Goal: Task Accomplishment & Management: Complete application form

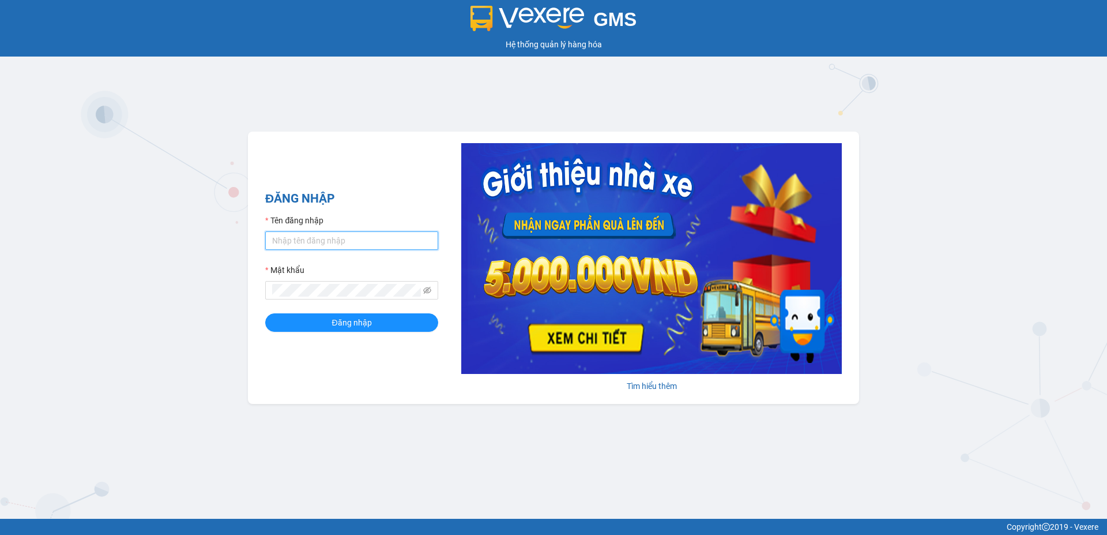
click at [396, 241] on input "Tên đăng nhập" at bounding box center [351, 240] width 173 height 18
type input "duongthuhuong.apq"
click at [265, 313] on button "Đăng nhập" at bounding box center [351, 322] width 173 height 18
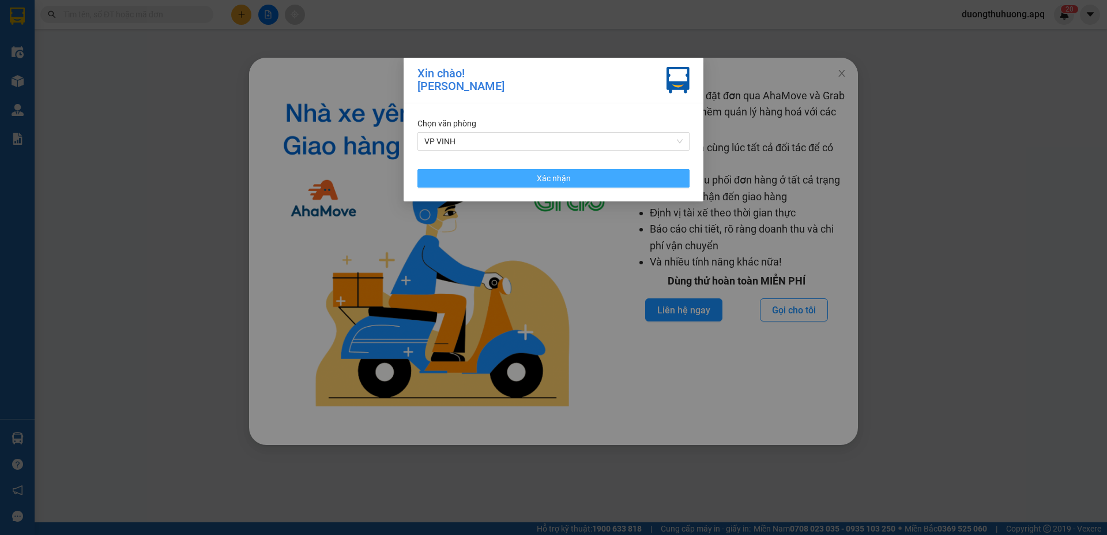
drag, startPoint x: 569, startPoint y: 175, endPoint x: 790, endPoint y: 91, distance: 236.9
click at [572, 175] on button "Xác nhận" at bounding box center [554, 178] width 272 height 18
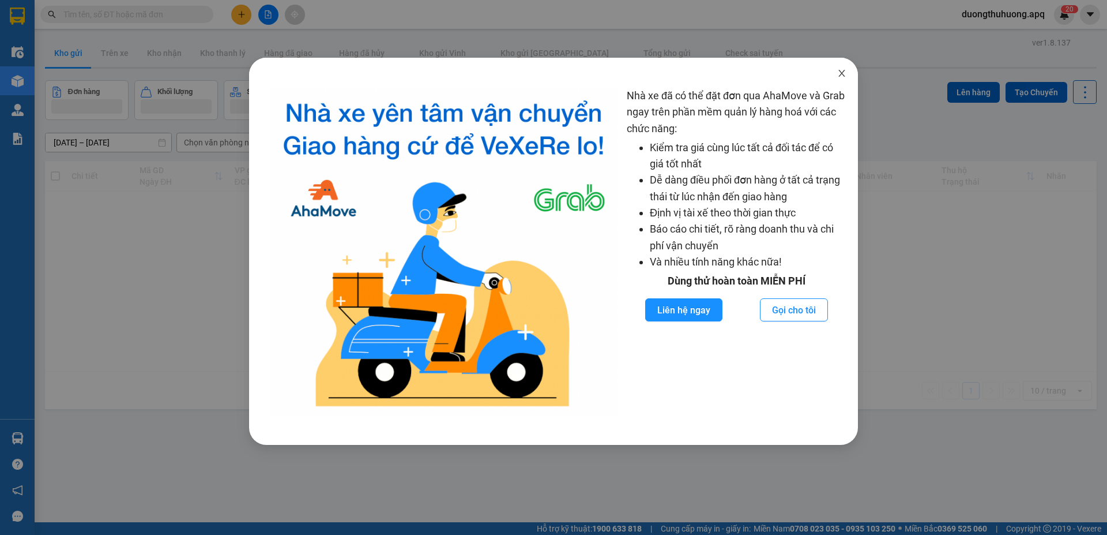
click at [845, 72] on icon "close" at bounding box center [841, 73] width 9 height 9
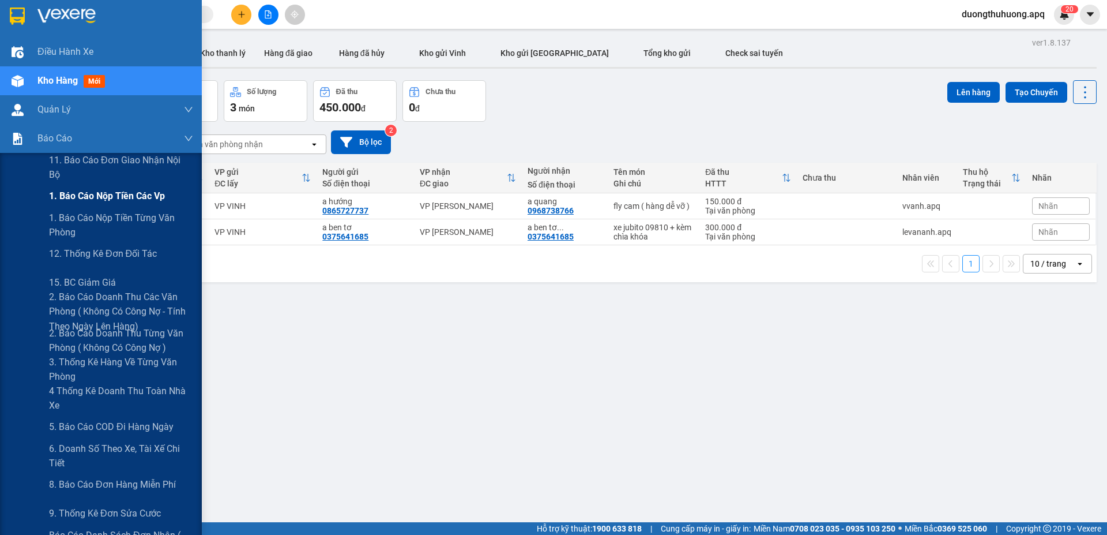
click at [84, 197] on span "1. Báo cáo nộp tiền các vp" at bounding box center [107, 196] width 116 height 14
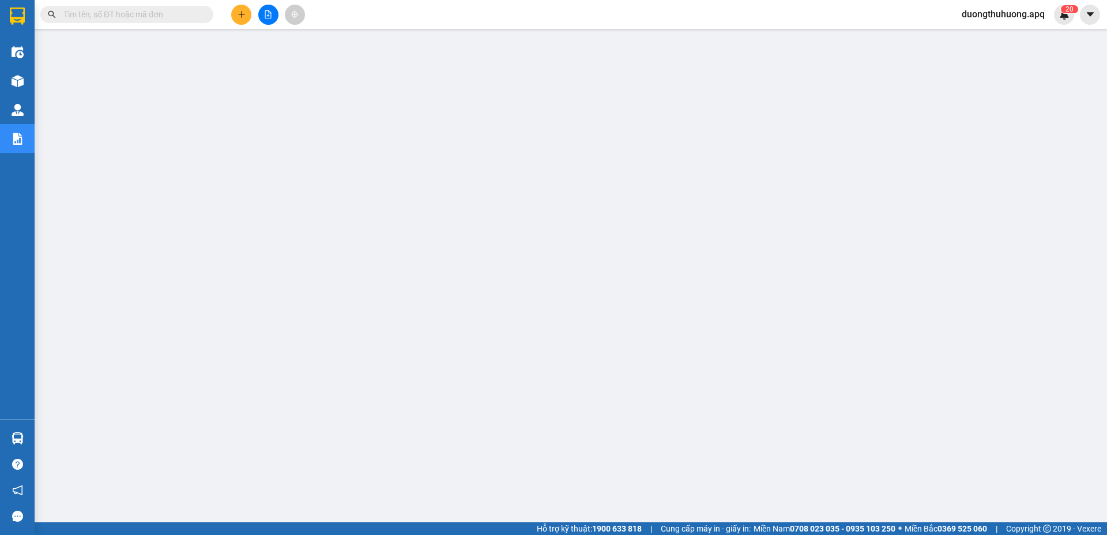
drag, startPoint x: 174, startPoint y: 7, endPoint x: 152, endPoint y: 22, distance: 26.2
click at [152, 22] on span at bounding box center [126, 14] width 173 height 17
paste input "NN1108250079"
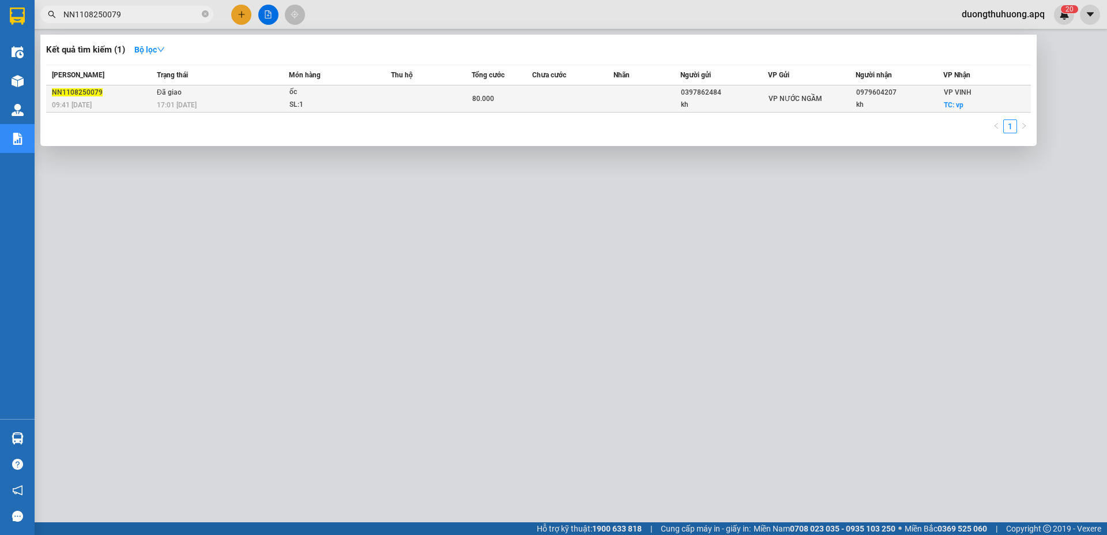
type input "NN1108250079"
click at [254, 105] on div "17:01 - 11/08" at bounding box center [222, 105] width 131 height 13
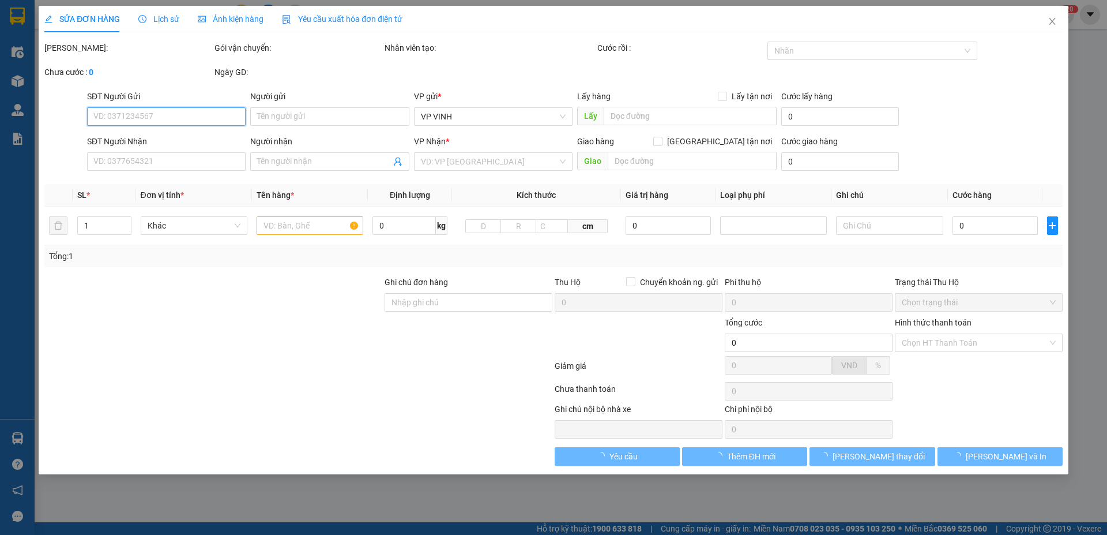
type input "0397862484"
type input "kh"
type input "0979604207"
type input "kh"
checkbox input "true"
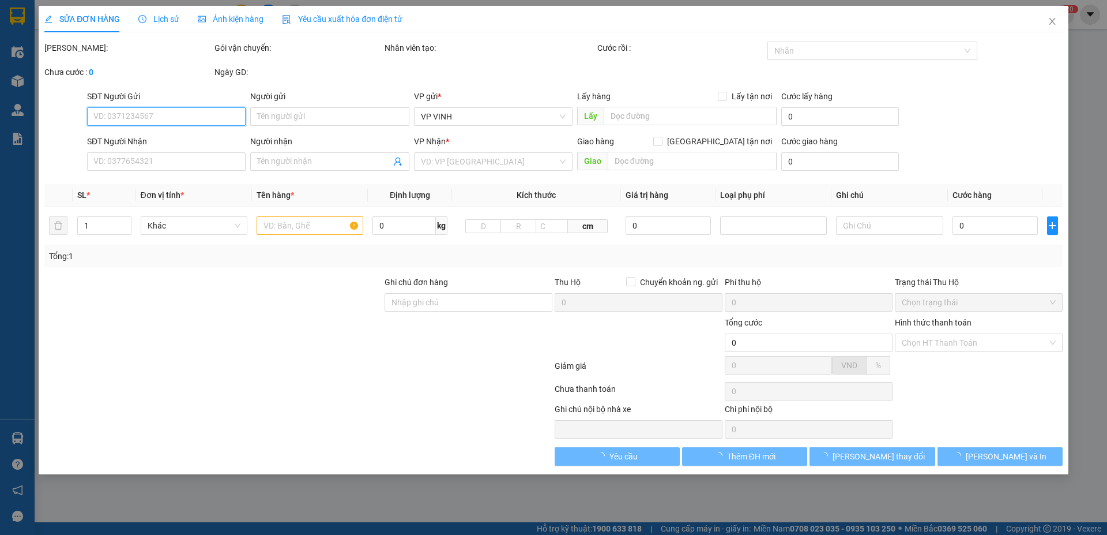
type input "vp"
type input "80.000"
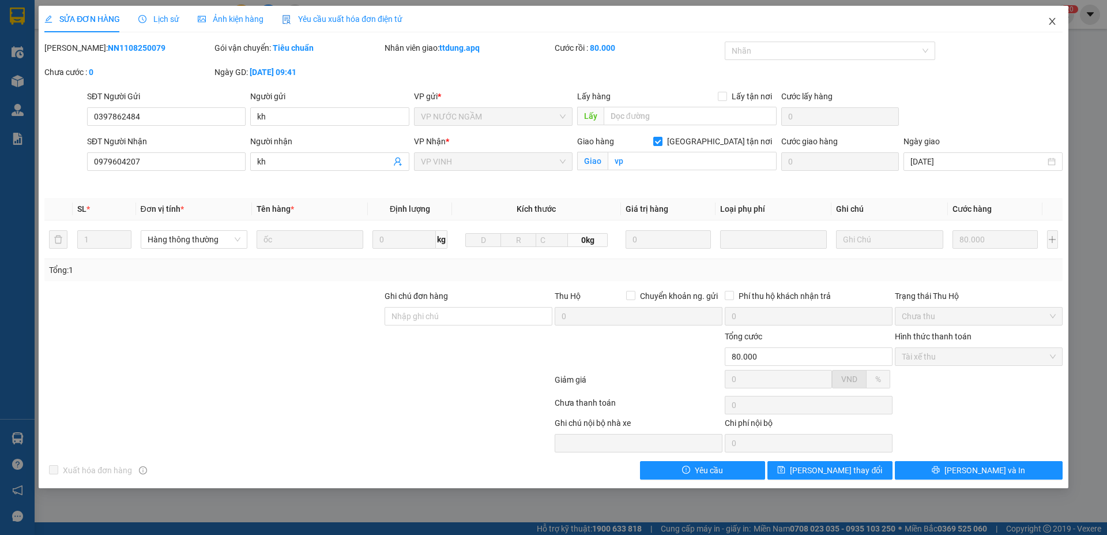
drag, startPoint x: 1054, startPoint y: 20, endPoint x: 937, endPoint y: 21, distance: 117.1
click at [1055, 20] on icon "close" at bounding box center [1052, 21] width 9 height 9
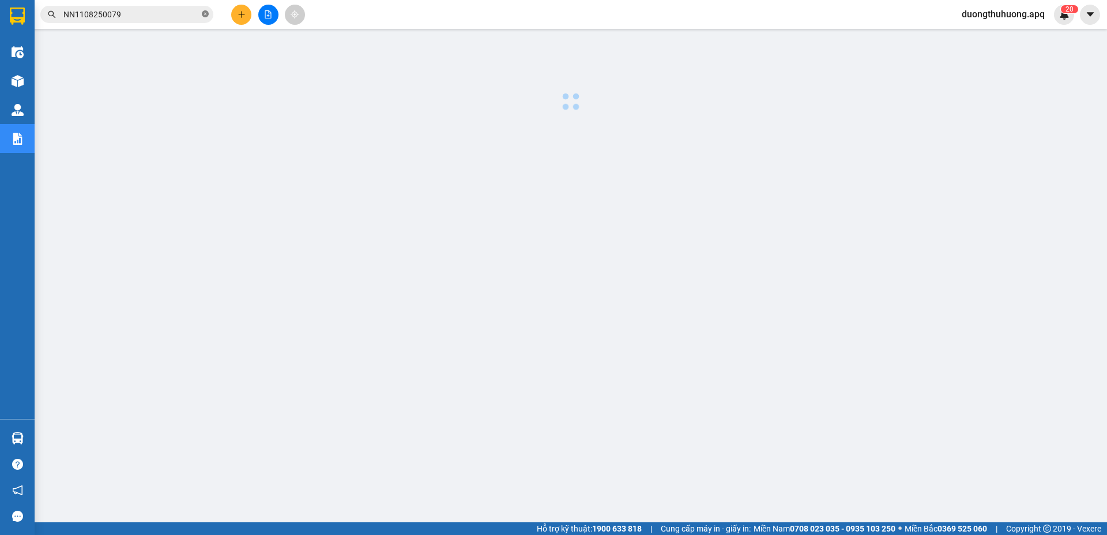
click at [205, 14] on icon "close-circle" at bounding box center [205, 13] width 7 height 7
paste input "GL1108250514"
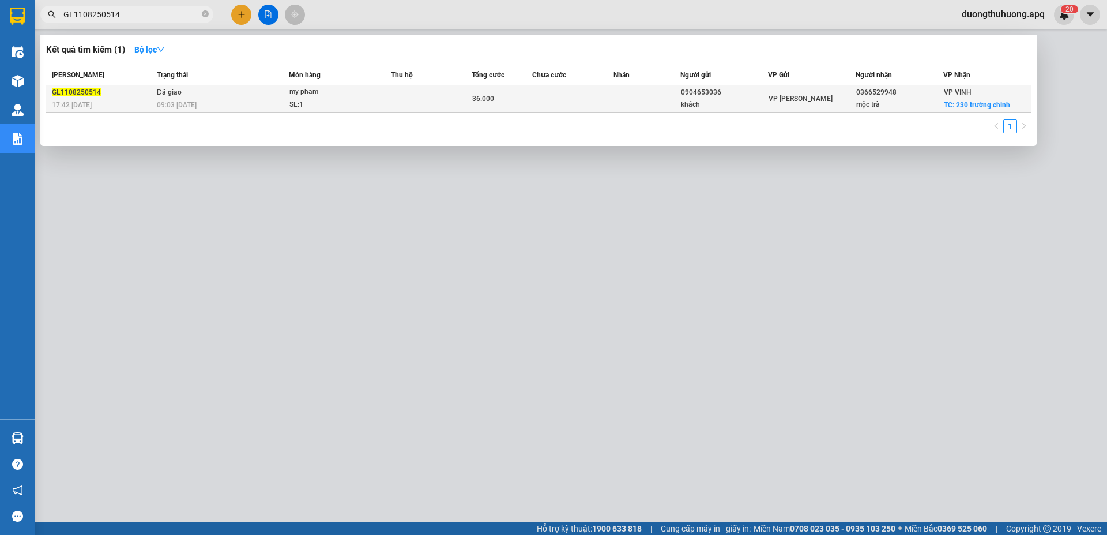
type input "GL1108250514"
click at [204, 100] on div "09:03 - 12/08" at bounding box center [222, 105] width 131 height 13
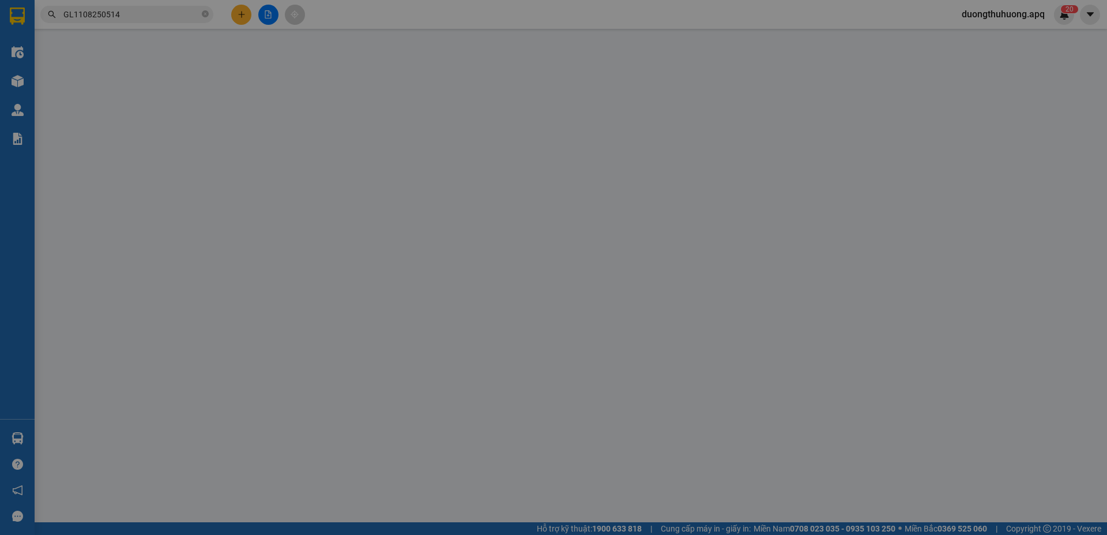
type input "0904653036"
type input "khách"
type input "0366529948"
type input "mộc trà"
checkbox input "true"
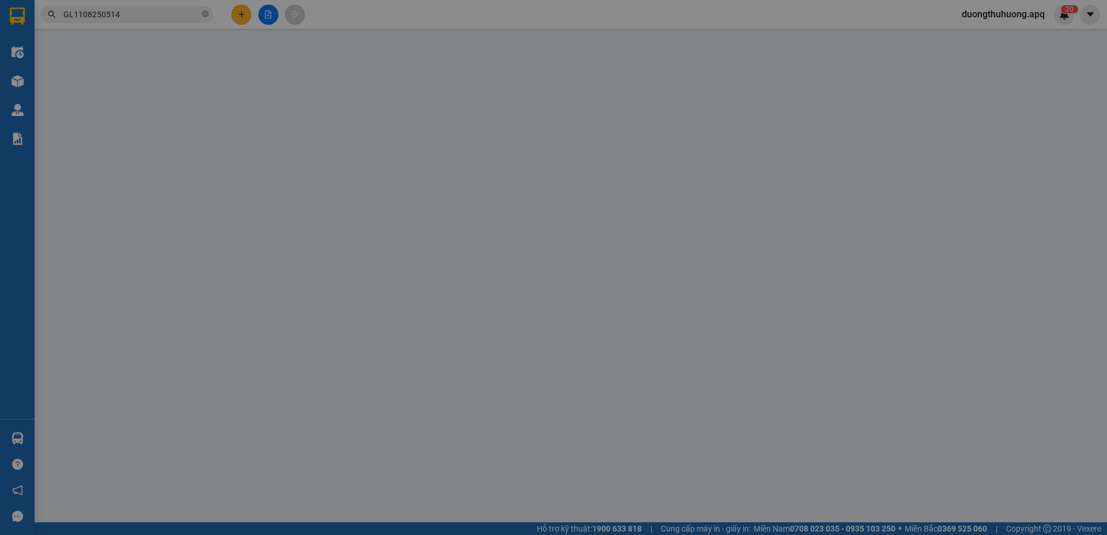
type input "230 trường chinh"
type input "36.000"
type input "10"
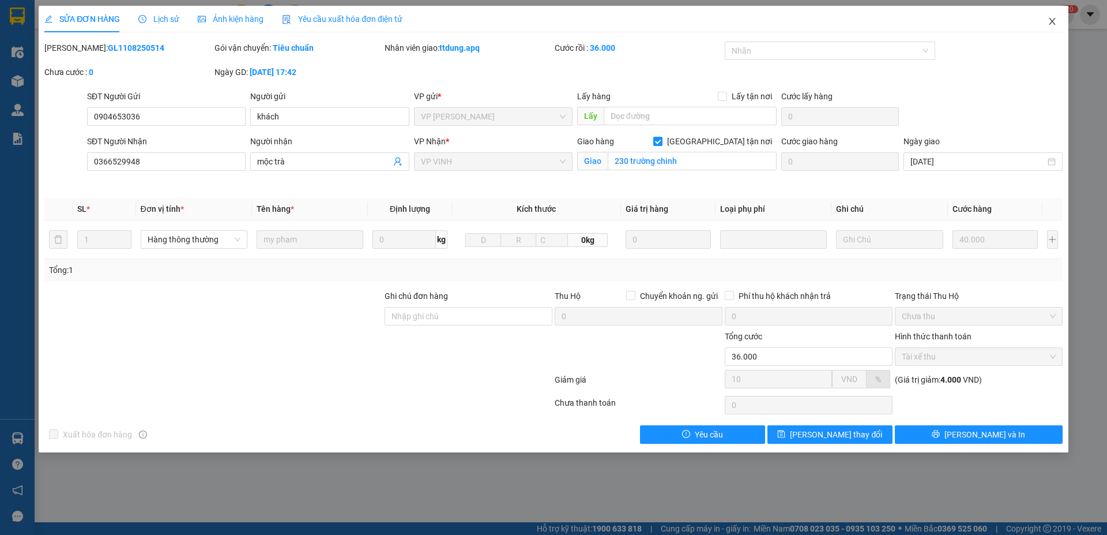
click at [1053, 21] on icon "close" at bounding box center [1052, 21] width 9 height 9
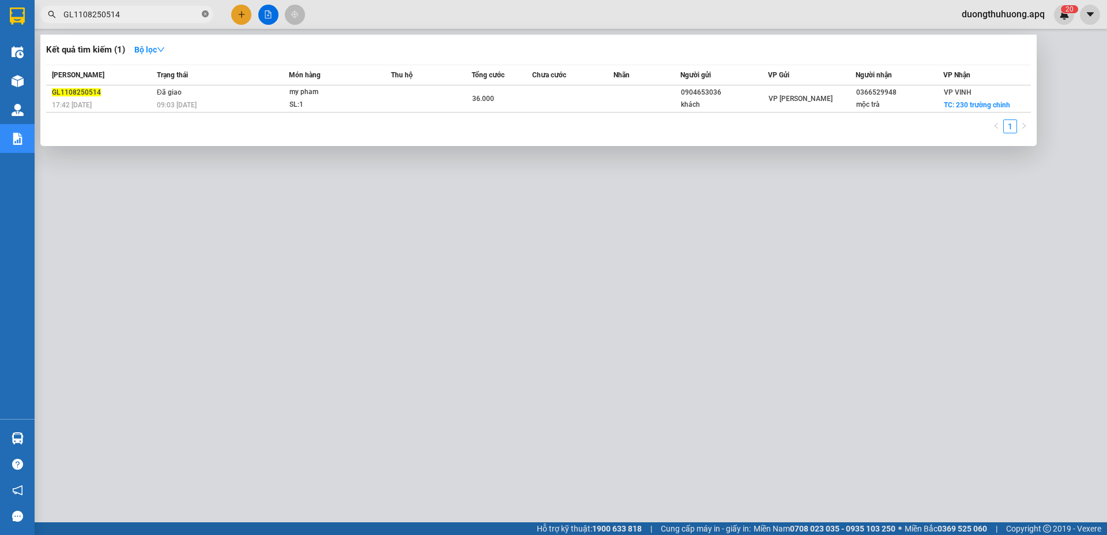
click at [205, 13] on icon "close-circle" at bounding box center [205, 13] width 7 height 7
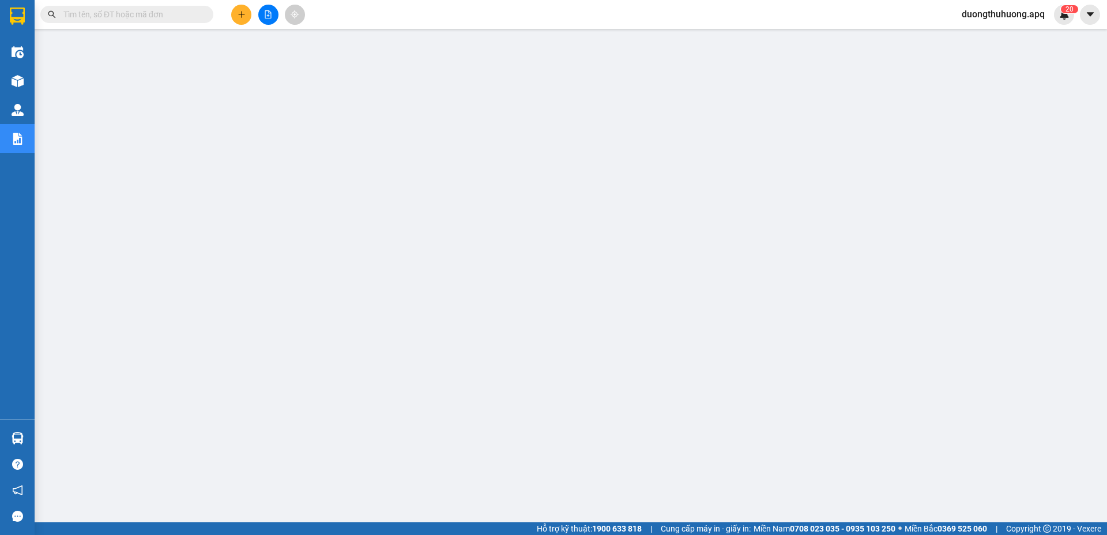
paste input "NN1108250221"
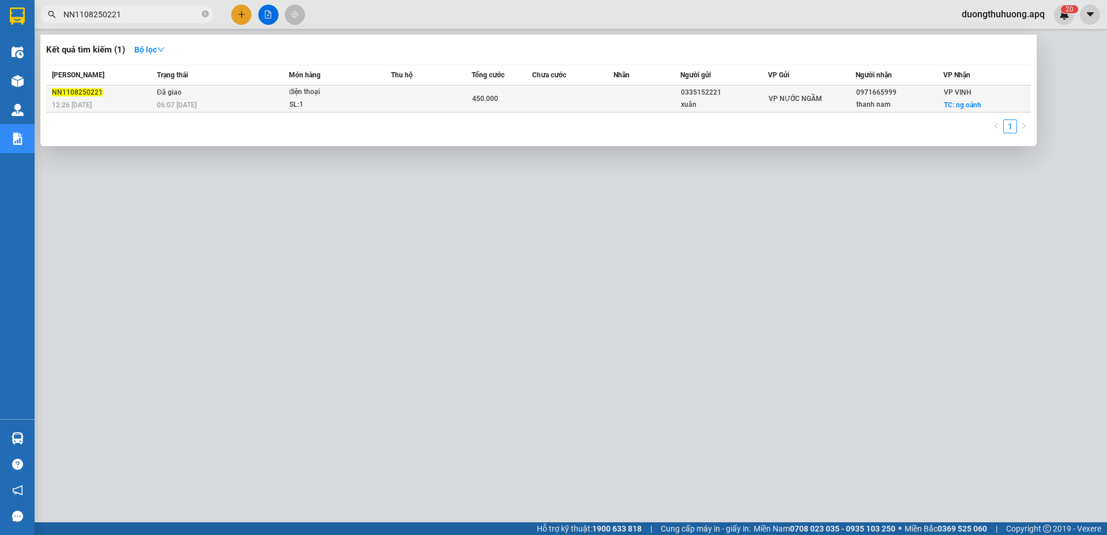
type input "NN1108250221"
click at [226, 103] on div "06:07 - 12/08" at bounding box center [222, 105] width 131 height 13
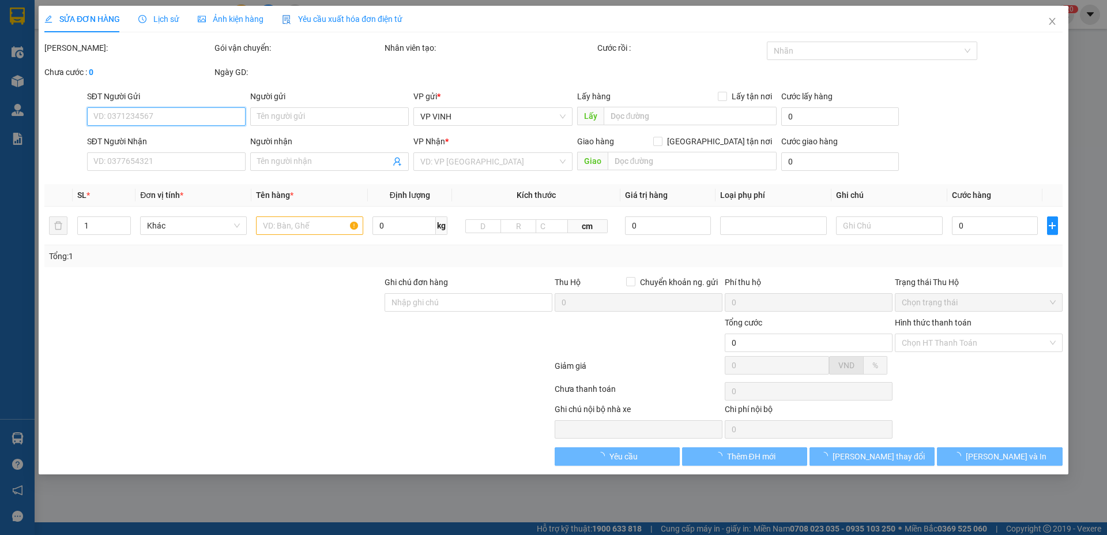
type input "0335152221"
type input "xuân"
type input "0971665999"
type input "thanh nam"
checkbox input "true"
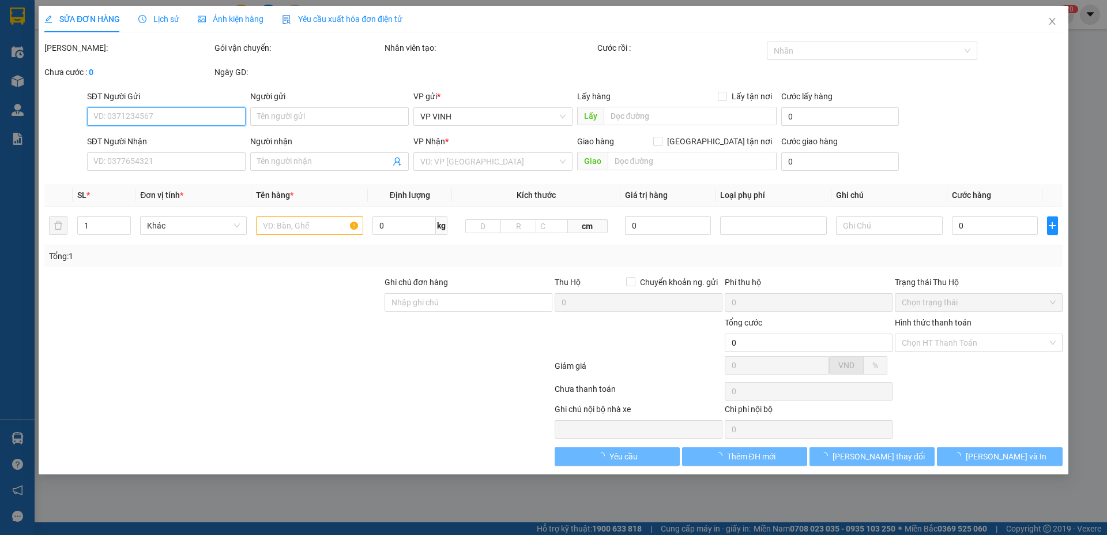
type input "ng oánh"
type input "450.000"
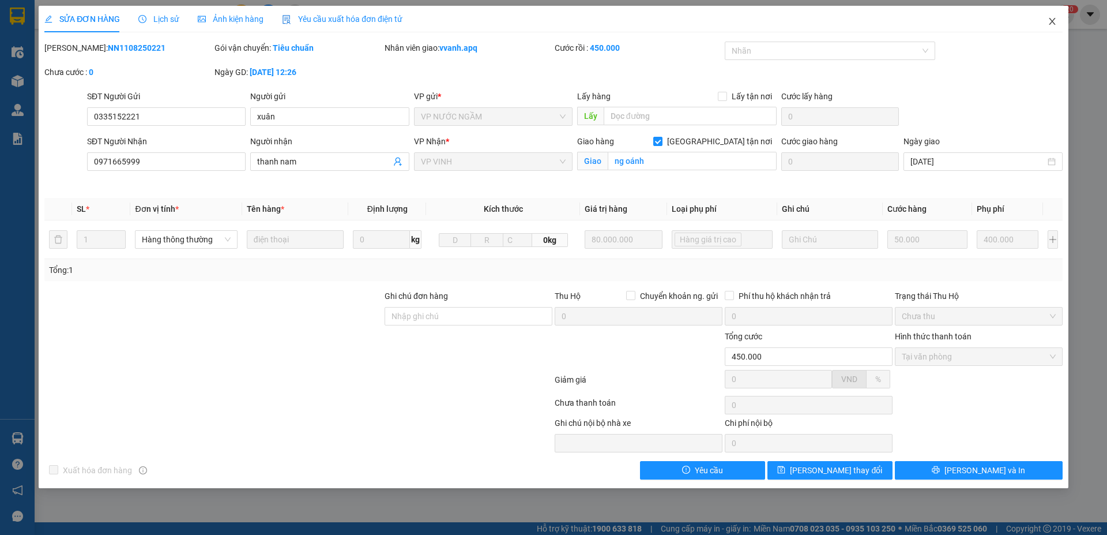
click at [1053, 22] on icon "close" at bounding box center [1052, 21] width 6 height 7
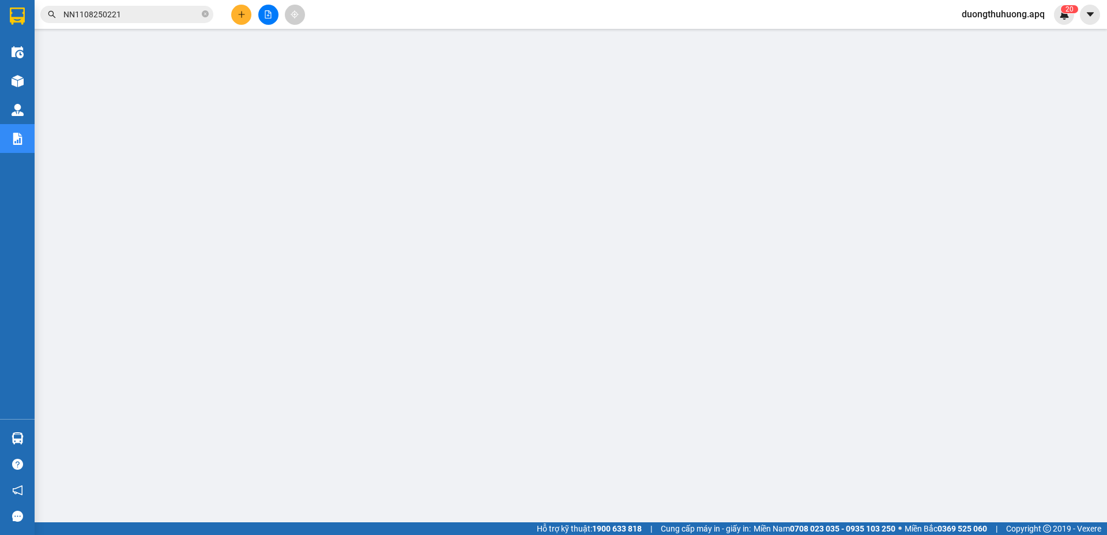
click at [202, 13] on icon "close-circle" at bounding box center [205, 13] width 7 height 7
paste input "NH1108250496"
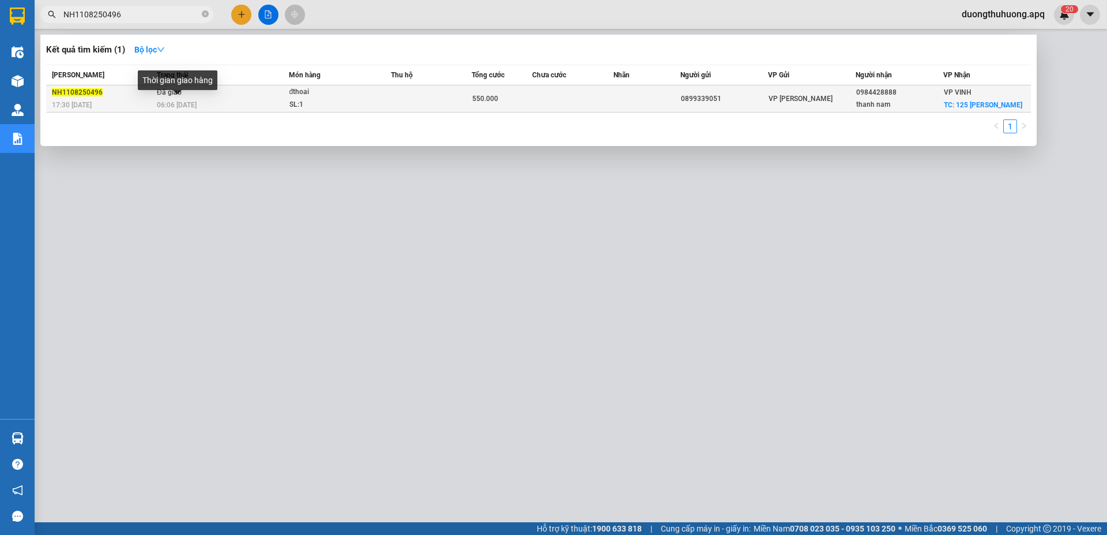
type input "NH1108250496"
click at [205, 96] on div "Thời gian giao hàng" at bounding box center [178, 84] width 80 height 28
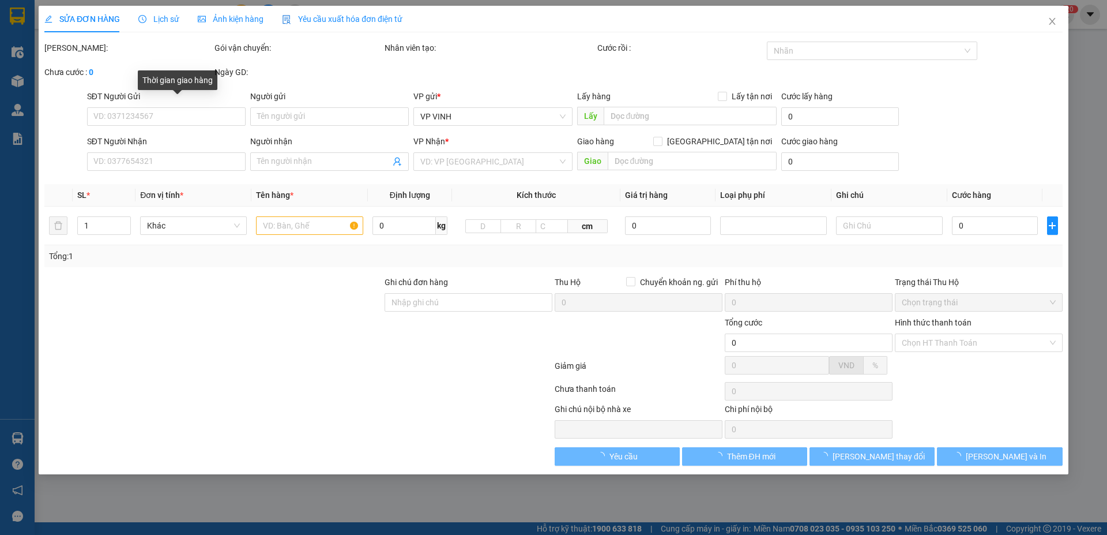
type input "0899339051"
type input "0984428888"
type input "thanh nam"
checkbox input "true"
type input "125 nguyễn du"
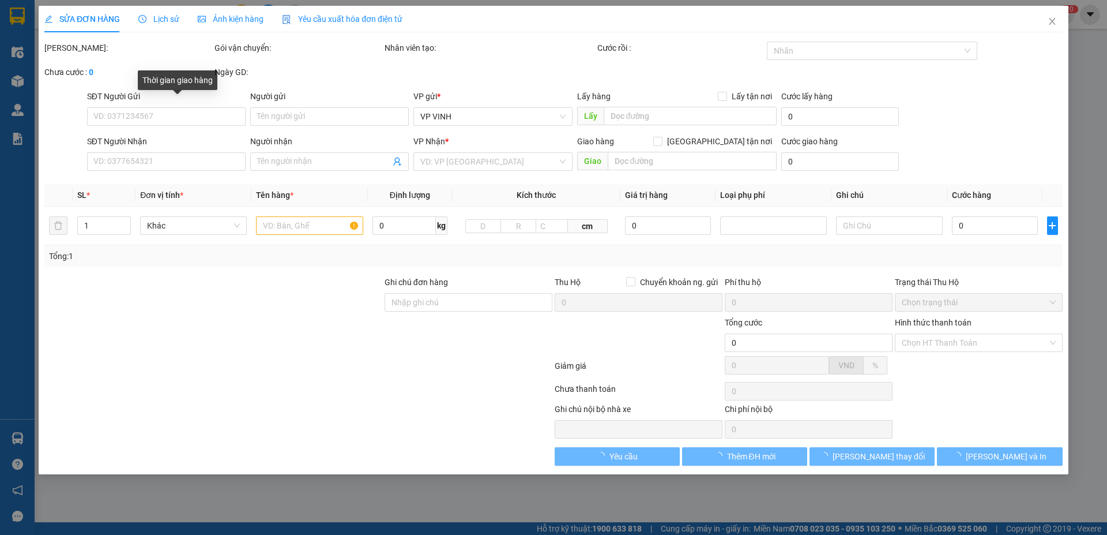
type input "550.000"
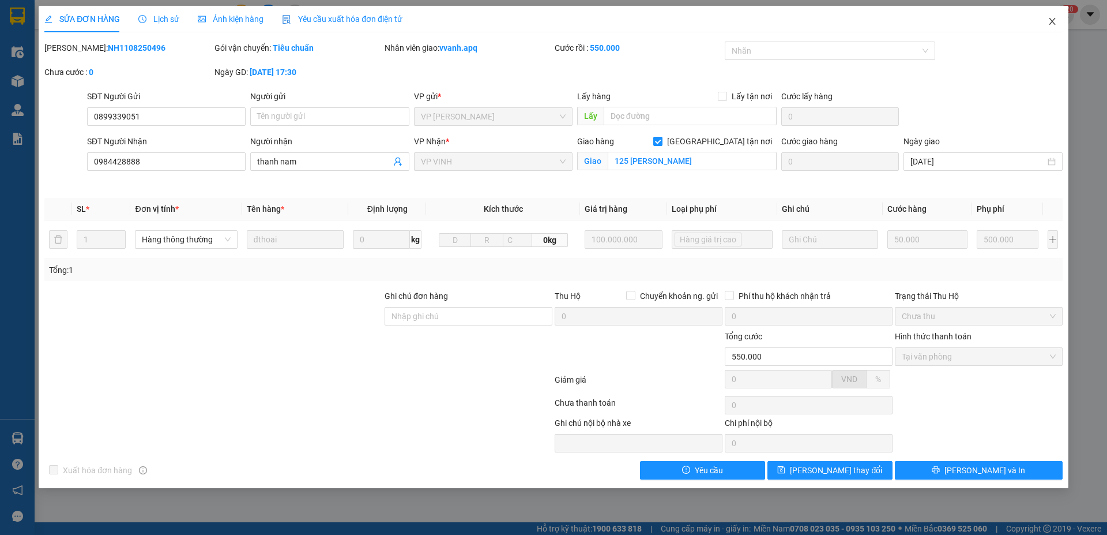
click at [1054, 17] on icon "close" at bounding box center [1052, 21] width 9 height 9
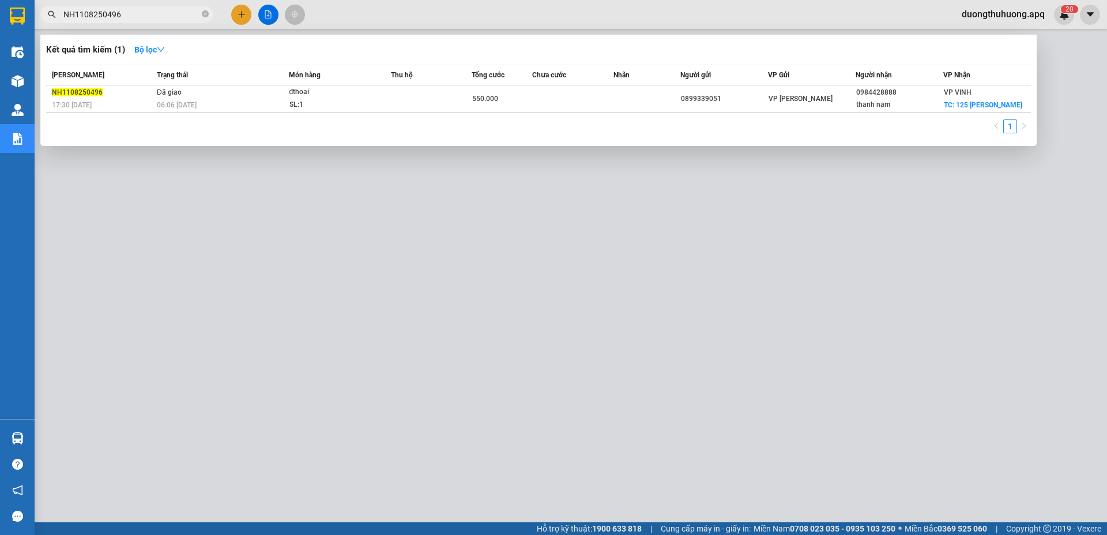
drag, startPoint x: 207, startPoint y: 14, endPoint x: 164, endPoint y: 17, distance: 42.8
click at [198, 16] on span "NH1108250496" at bounding box center [126, 14] width 173 height 17
click at [204, 13] on icon "close-circle" at bounding box center [205, 13] width 7 height 7
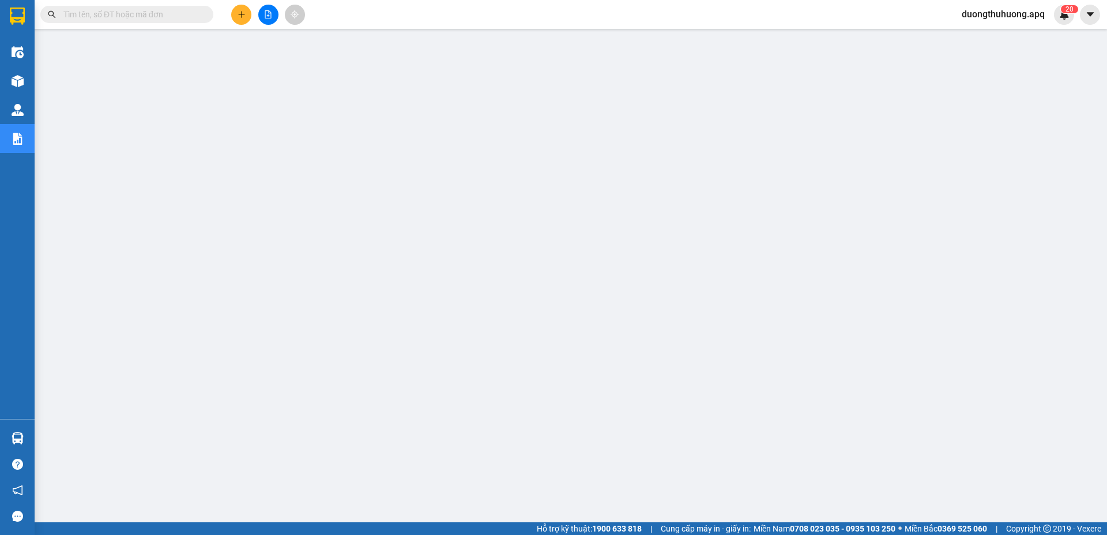
click at [182, 12] on input "text" at bounding box center [131, 14] width 136 height 13
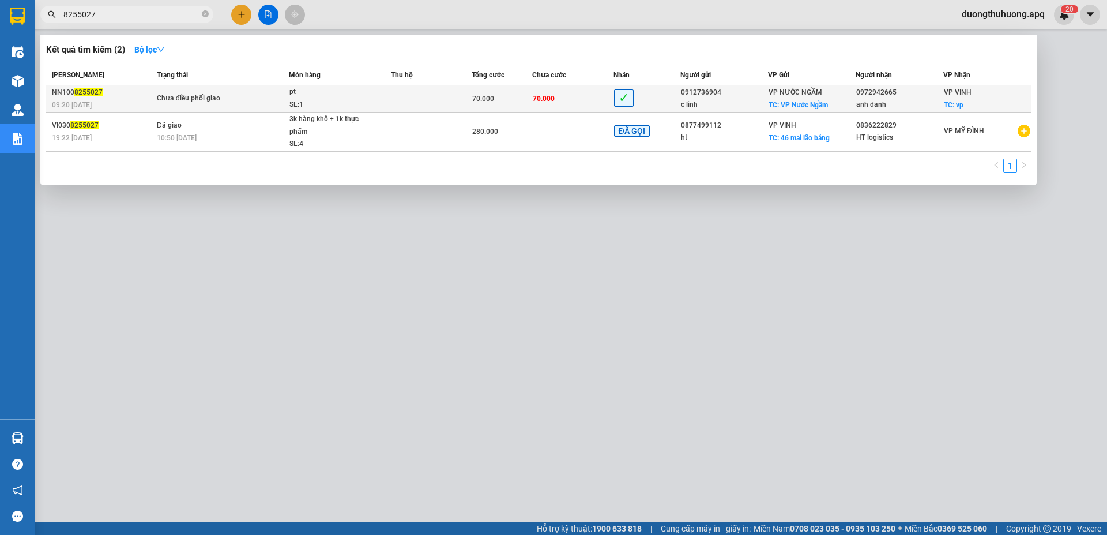
type input "8255027"
click at [358, 103] on div "SL: 1" at bounding box center [333, 105] width 87 height 13
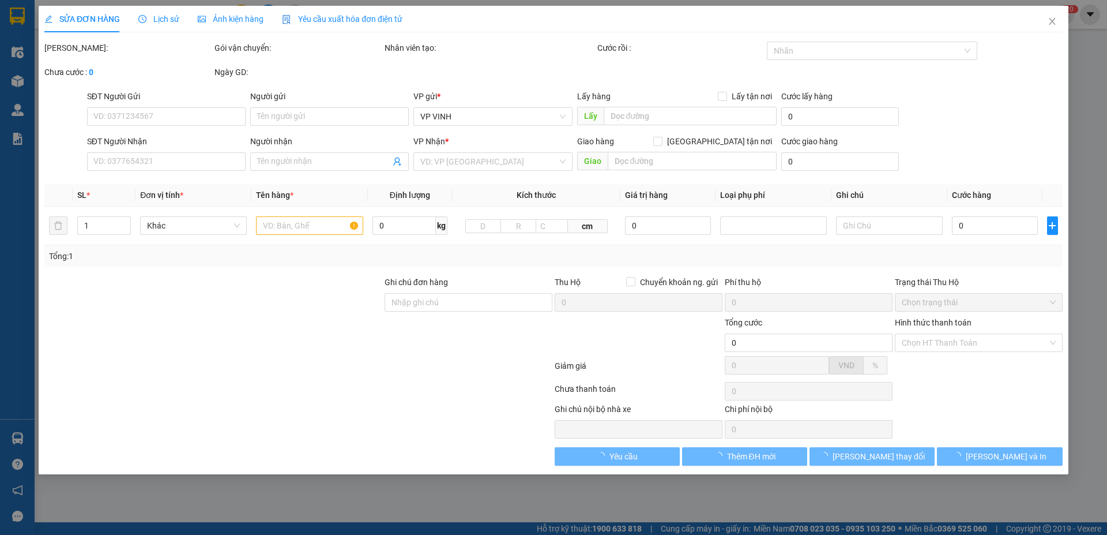
type input "0912736904"
type input "c linh"
checkbox input "true"
type input "VP Nước Ngầm"
type input "0972942665"
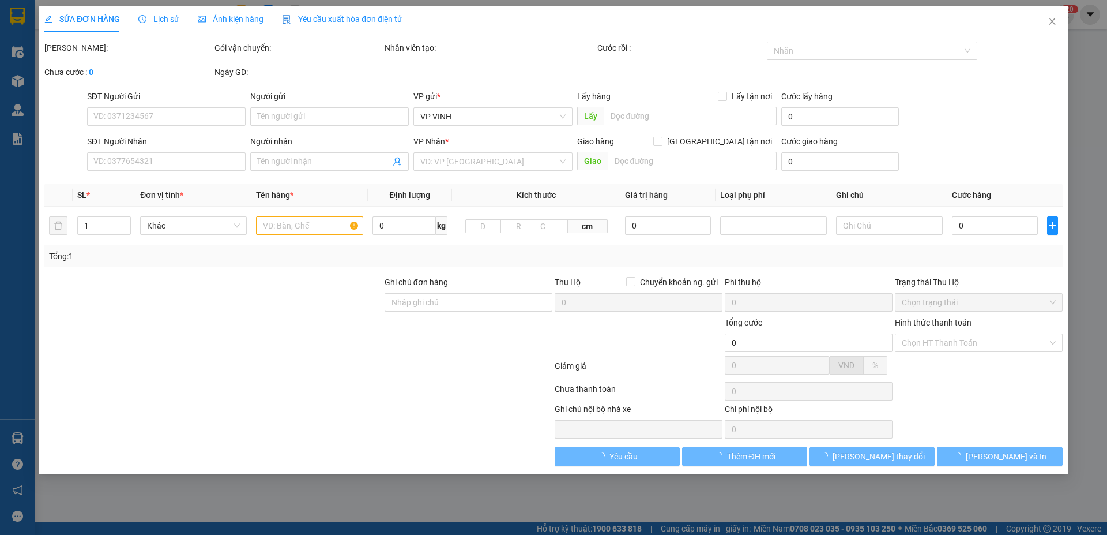
type input "anh danh"
checkbox input "true"
type input "vp"
type input "70.000"
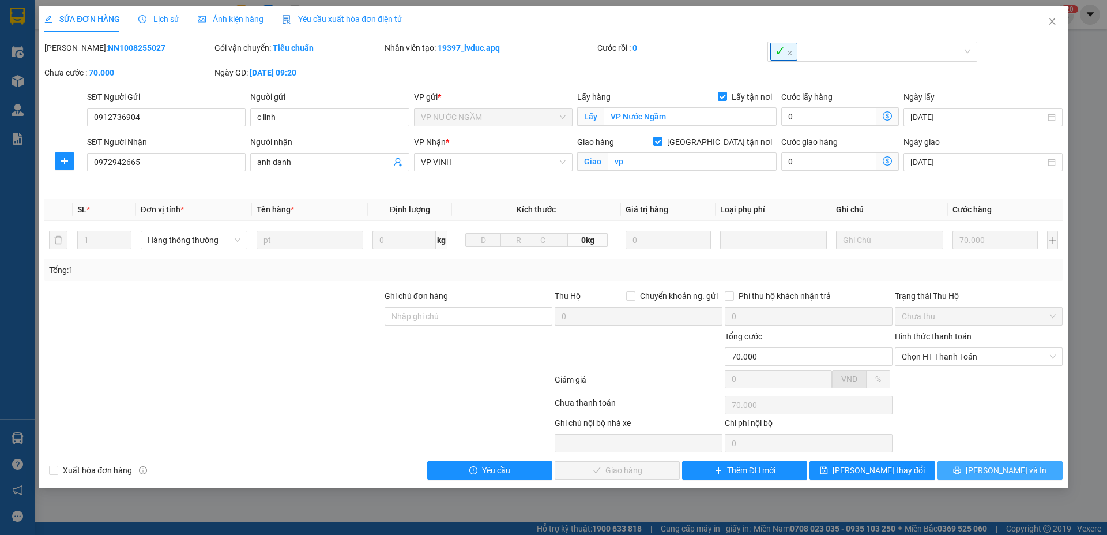
click at [961, 470] on button "[PERSON_NAME] và In" at bounding box center [1000, 470] width 125 height 18
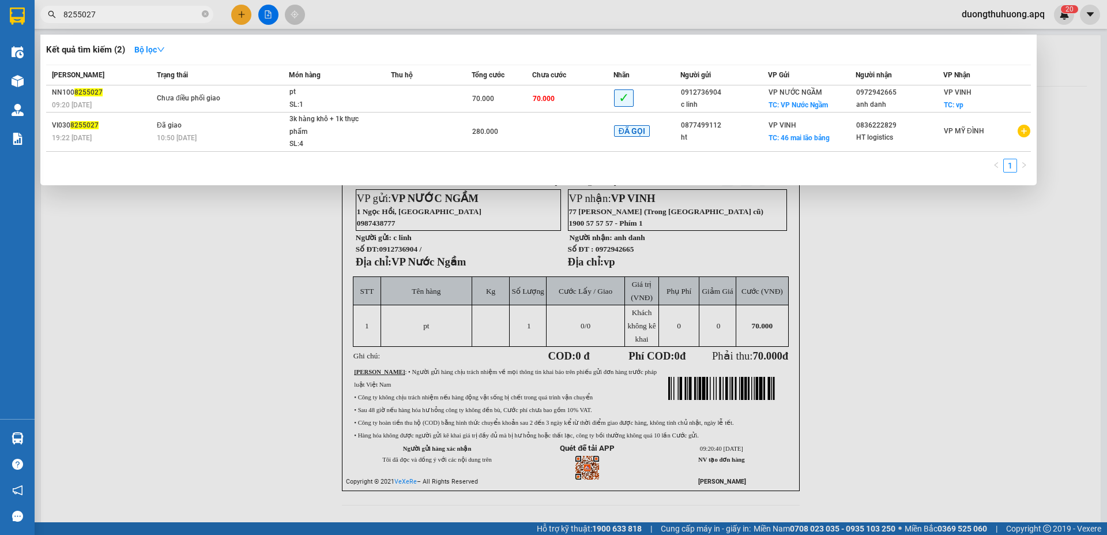
click at [183, 13] on input "8255027" at bounding box center [131, 14] width 136 height 13
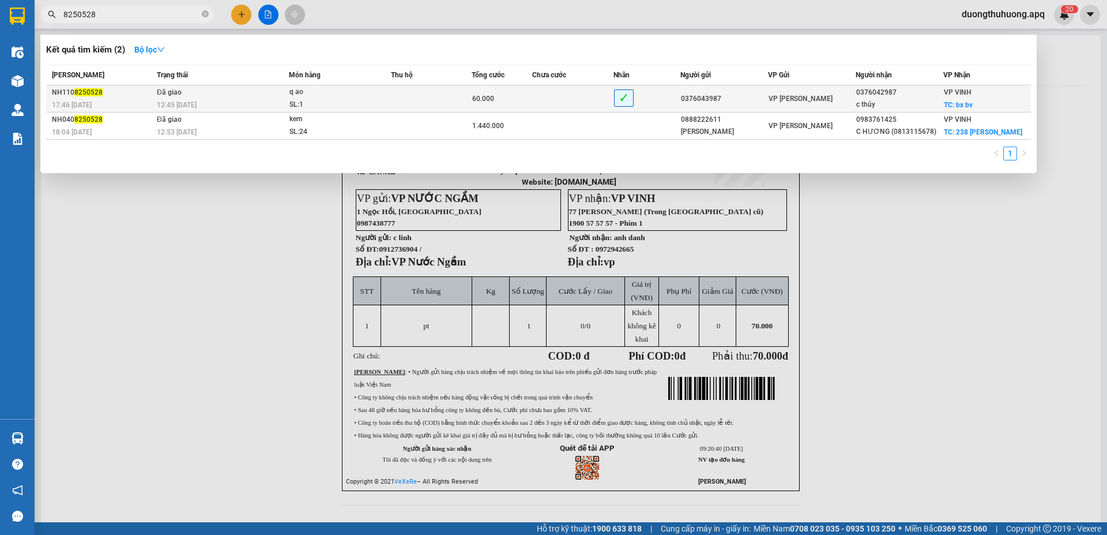
type input "8250528"
click at [350, 102] on div "SL: 1" at bounding box center [333, 105] width 87 height 13
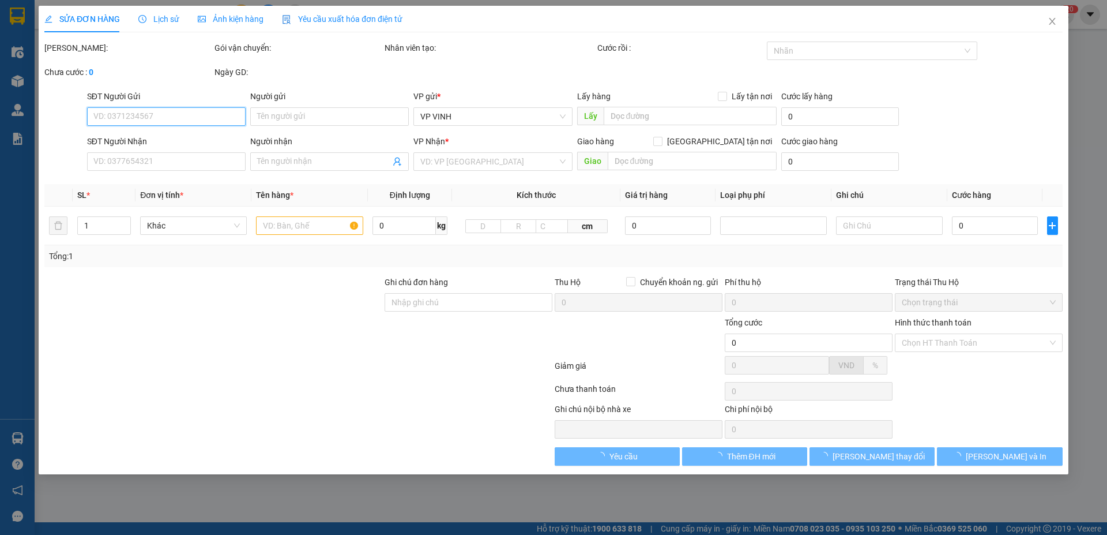
type input "0376043987"
type input "0376042987"
type input "c thúy"
checkbox input "true"
type input "bx bv"
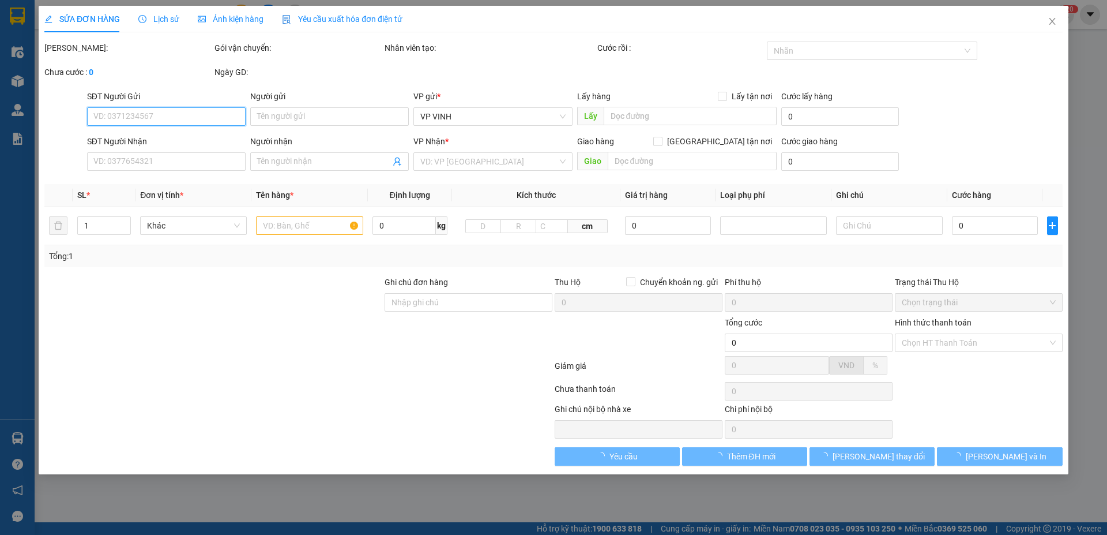
type input "60.000"
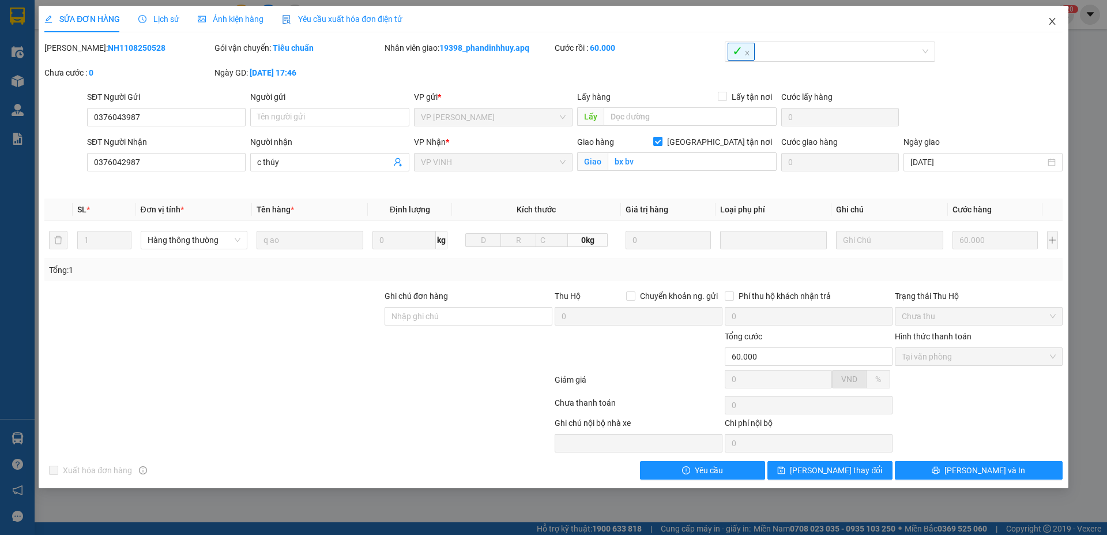
click at [1054, 23] on icon "close" at bounding box center [1052, 21] width 6 height 7
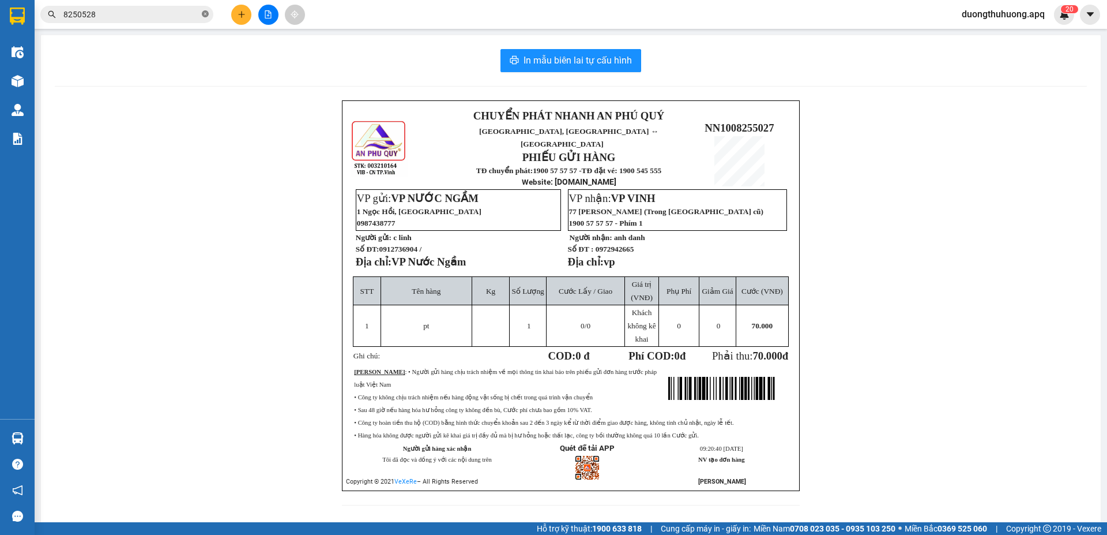
click at [206, 15] on icon "close-circle" at bounding box center [205, 13] width 7 height 7
click at [189, 14] on input "text" at bounding box center [131, 14] width 136 height 13
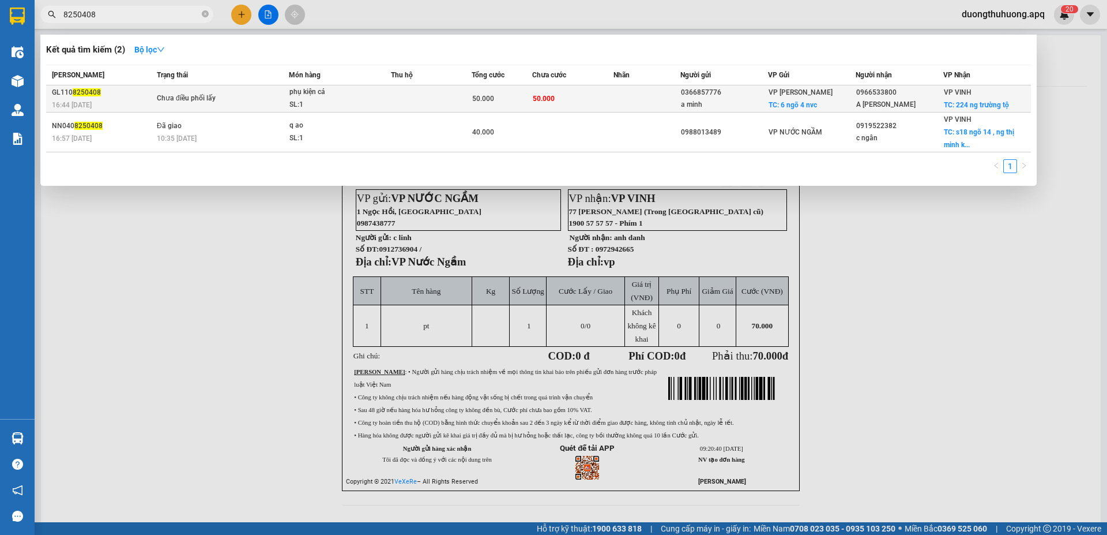
type input "8250408"
click at [385, 99] on span "phụ kiện cá SL: 1" at bounding box center [341, 98] width 102 height 25
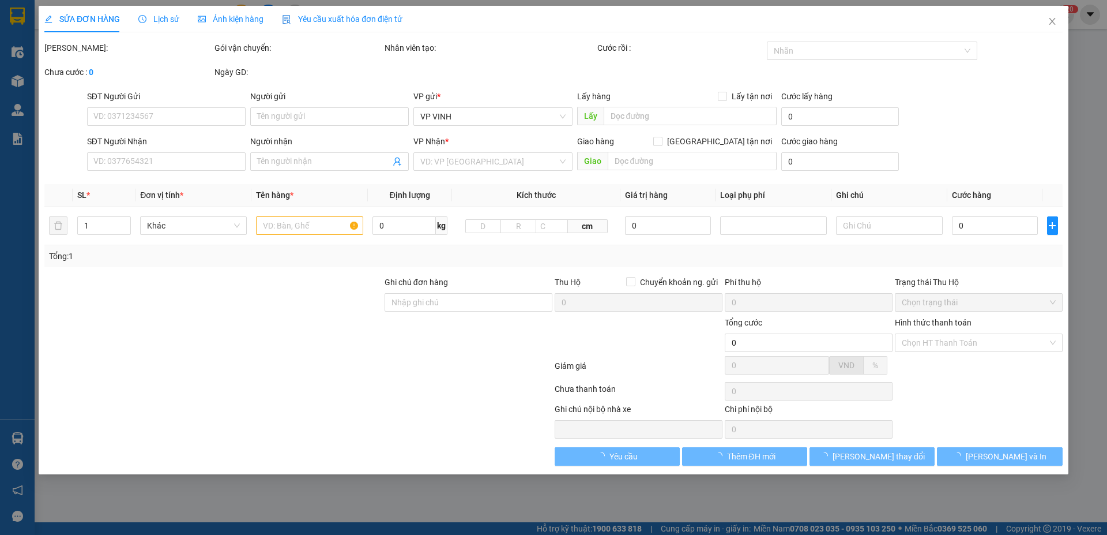
type input "0366857776"
type input "a minh"
checkbox input "true"
type input "6 ngõ 4 nvc"
type input "0966533800"
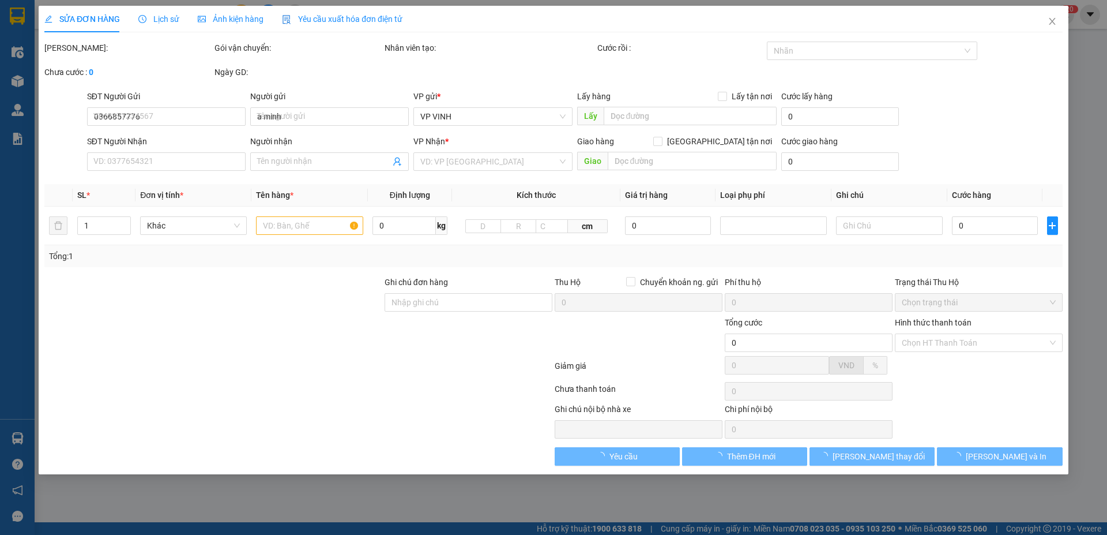
type input "A HỒ VIẾT HẢI"
checkbox input "true"
type input "224 ng trường tộ"
type input "50.000"
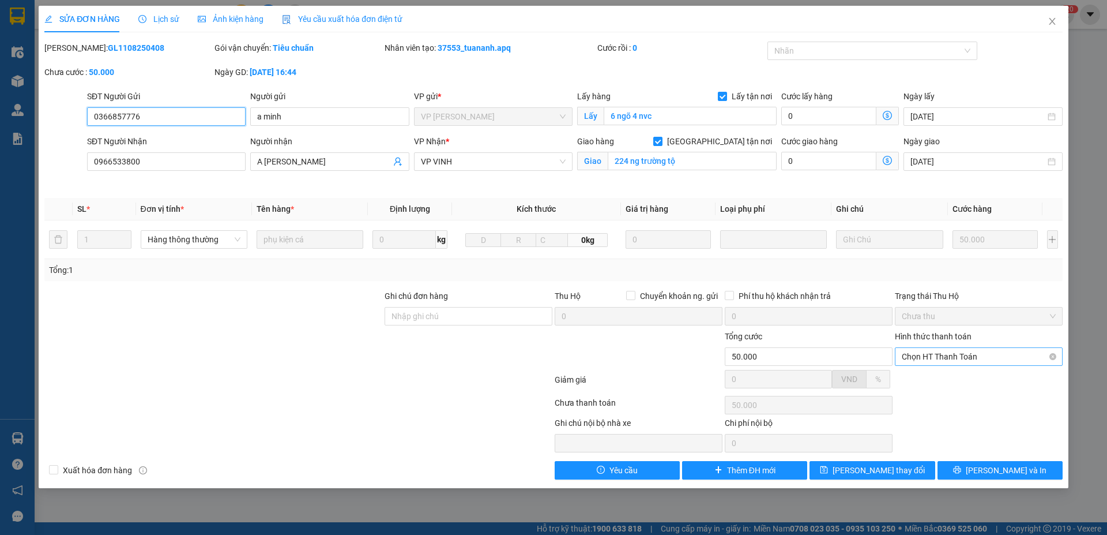
click at [1008, 356] on span "Chọn HT Thanh Toán" at bounding box center [979, 356] width 154 height 17
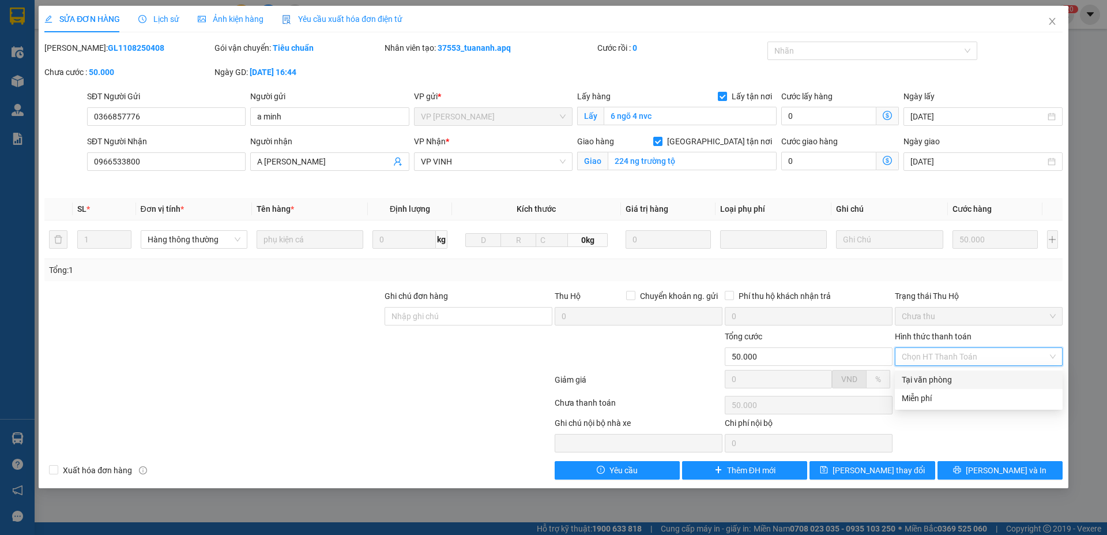
click at [1008, 318] on span "Chưa thu" at bounding box center [979, 315] width 154 height 17
click at [996, 356] on span "Chọn HT Thanh Toán" at bounding box center [979, 356] width 154 height 17
click at [930, 381] on div "Tại văn phòng" at bounding box center [979, 379] width 154 height 13
type input "0"
click at [1051, 22] on icon "close" at bounding box center [1052, 21] width 9 height 9
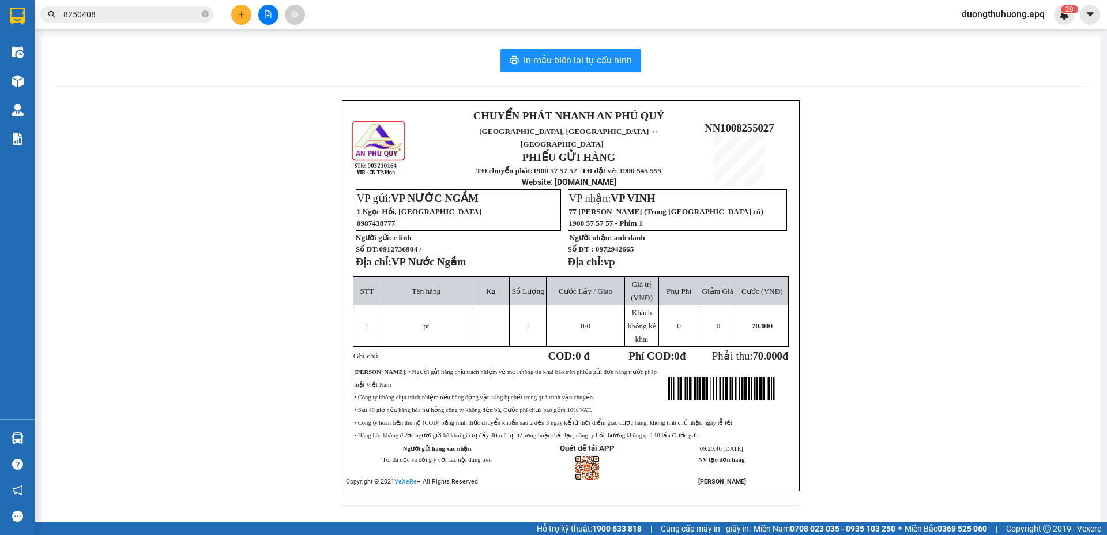
click at [182, 14] on input "8250408" at bounding box center [131, 14] width 136 height 13
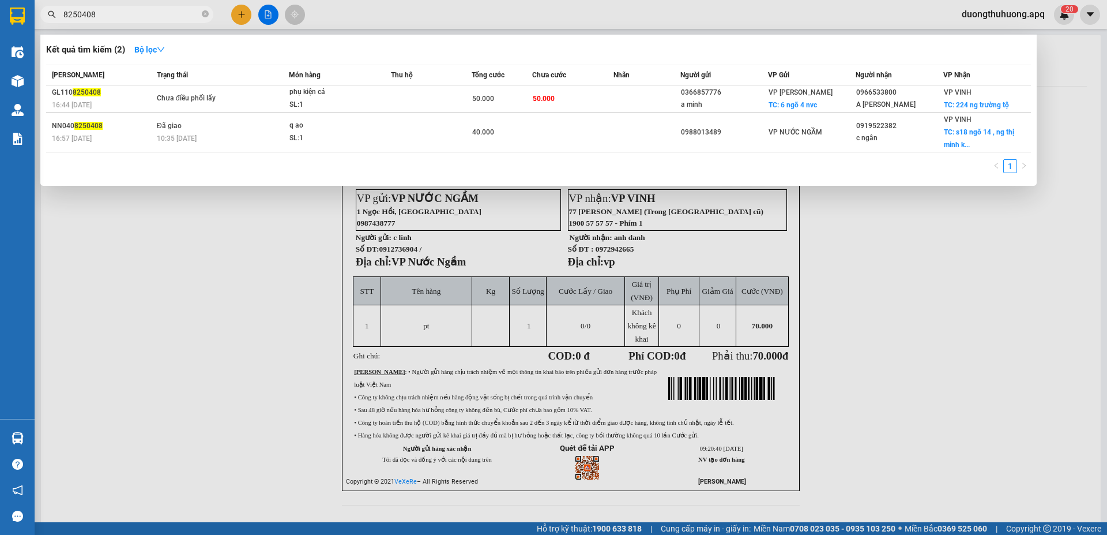
click at [182, 14] on input "8250408" at bounding box center [131, 14] width 136 height 13
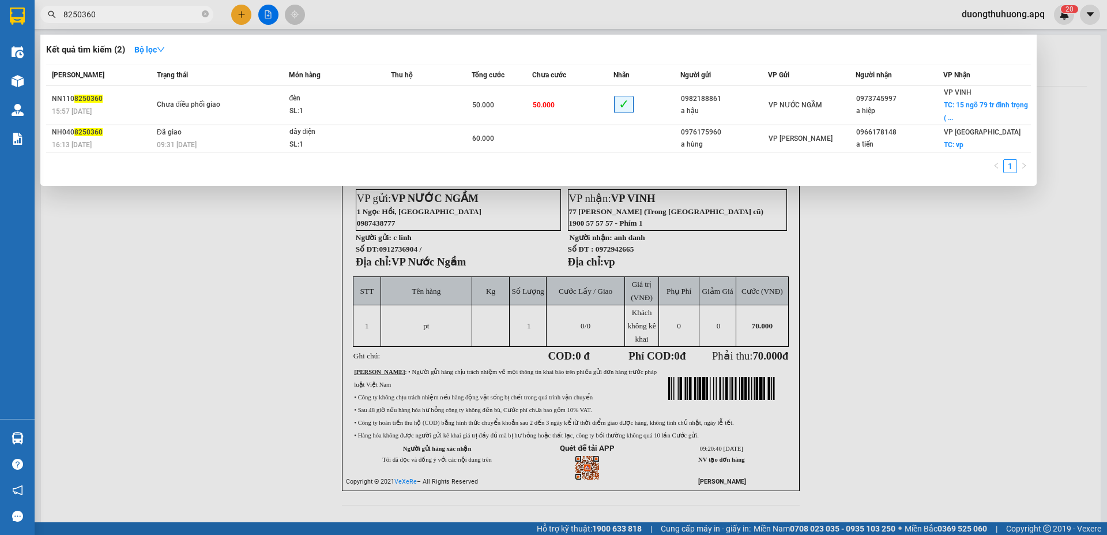
type input "8250360"
click at [206, 10] on span at bounding box center [205, 14] width 7 height 11
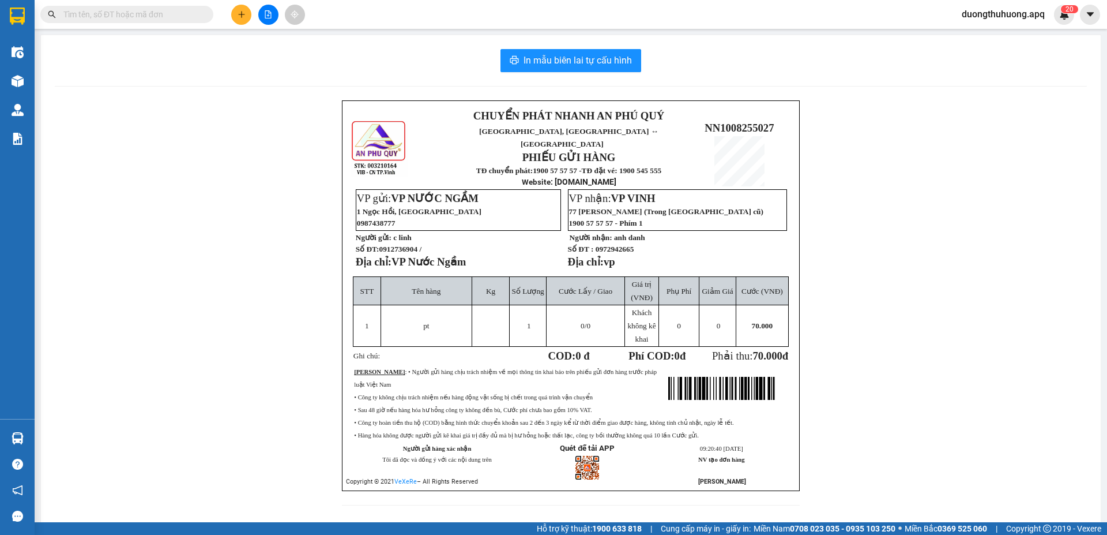
click at [185, 16] on input "text" at bounding box center [131, 14] width 136 height 13
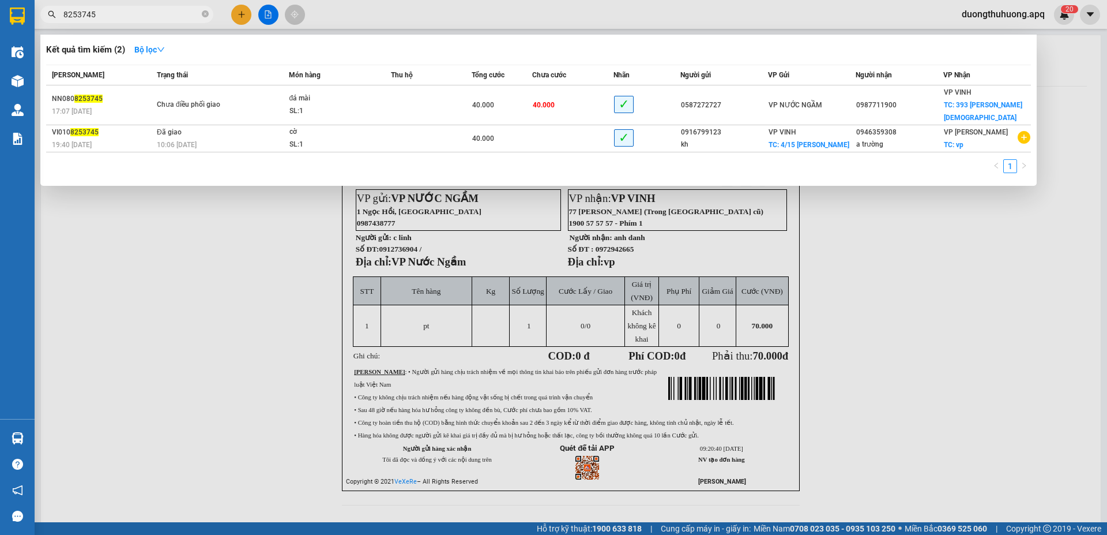
type input "8253745"
click at [224, 396] on div at bounding box center [553, 267] width 1107 height 535
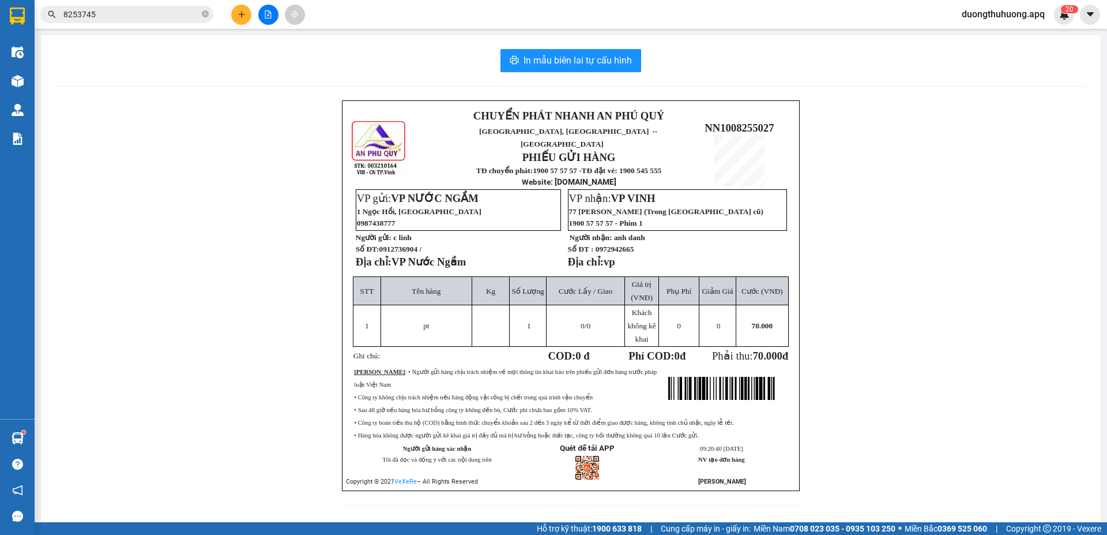
click at [296, 205] on div "CHUYỂN PHÁT NHANH AN PHÚ QUÝ NGHỆ AN, HÀ TĨNH ↔ HÀ NỘI PHIẾU GỬI HÀNG TĐ chuyển…" at bounding box center [571, 309] width 1032 height 419
click at [252, 218] on div "CHUYỂN PHÁT NHANH AN PHÚ QUÝ NGHỆ AN, HÀ TĨNH ↔ HÀ NỘI PHIẾU GỬI HÀNG TĐ chuyển…" at bounding box center [571, 309] width 1032 height 419
click at [205, 14] on icon "close-circle" at bounding box center [205, 13] width 7 height 7
click at [147, 12] on input "text" at bounding box center [131, 14] width 136 height 13
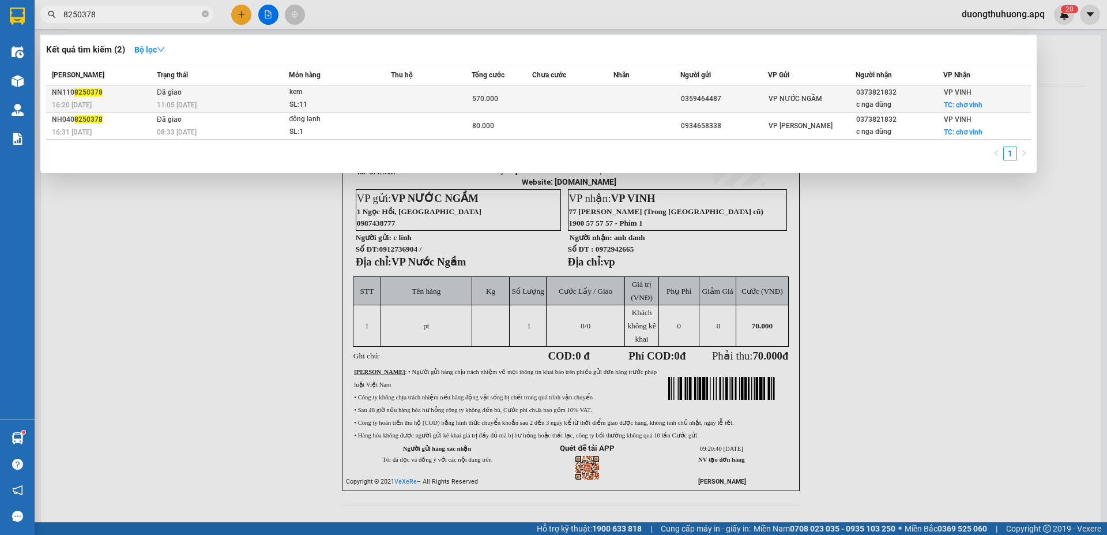
type input "8250378"
click at [364, 96] on div "kem" at bounding box center [333, 92] width 87 height 13
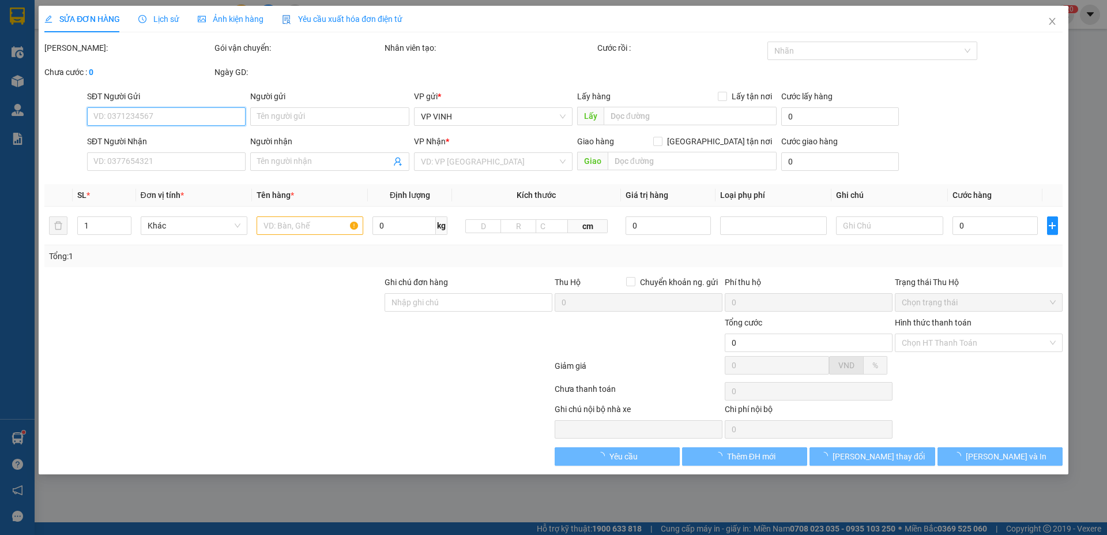
type input "0359464487"
type input "0373821832"
type input "c nga dũng"
checkbox input "true"
type input "chơ vinh"
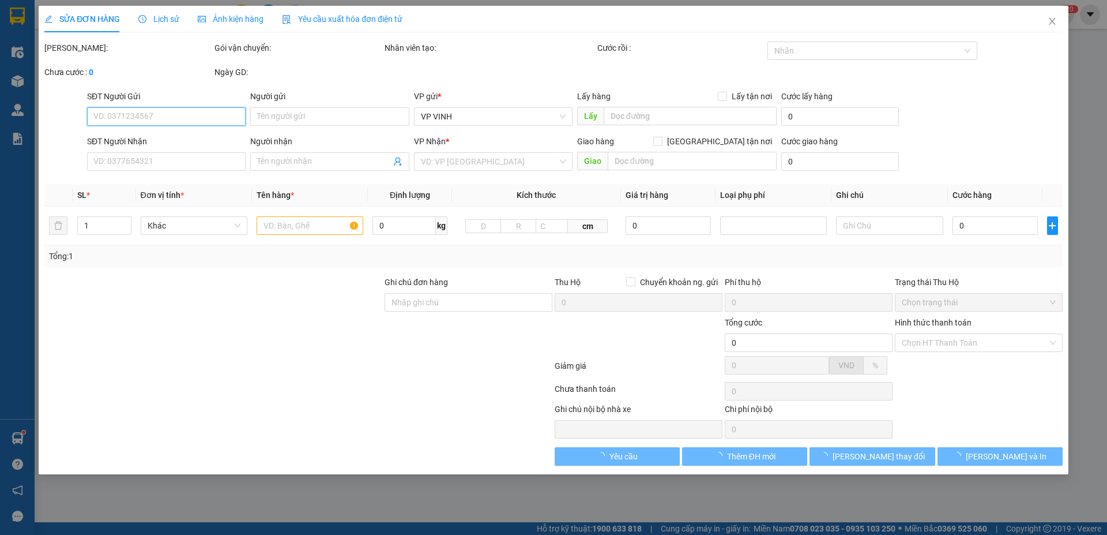
type input "570.000"
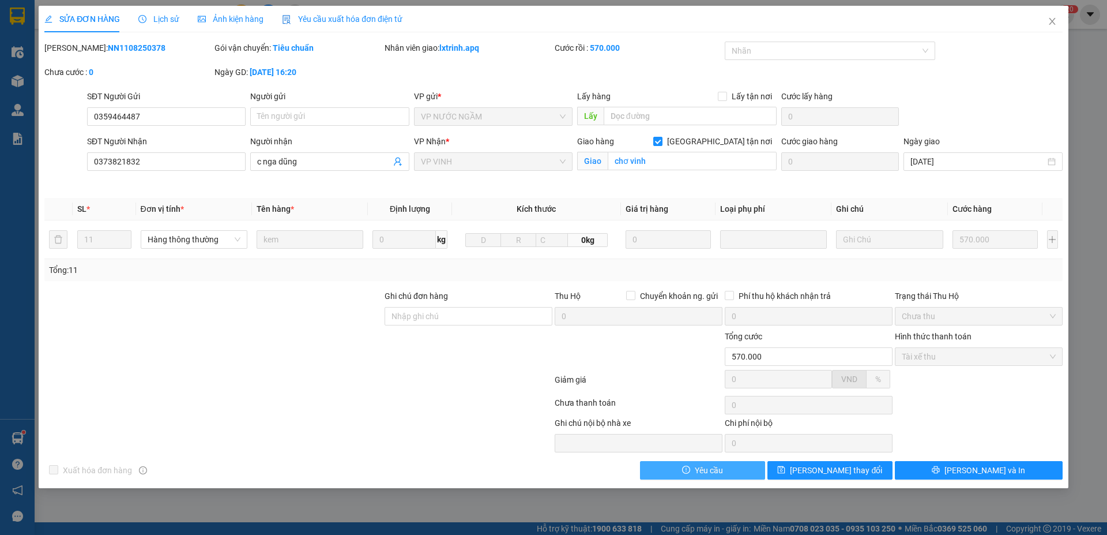
click at [724, 469] on button "Yêu cầu" at bounding box center [702, 470] width 125 height 18
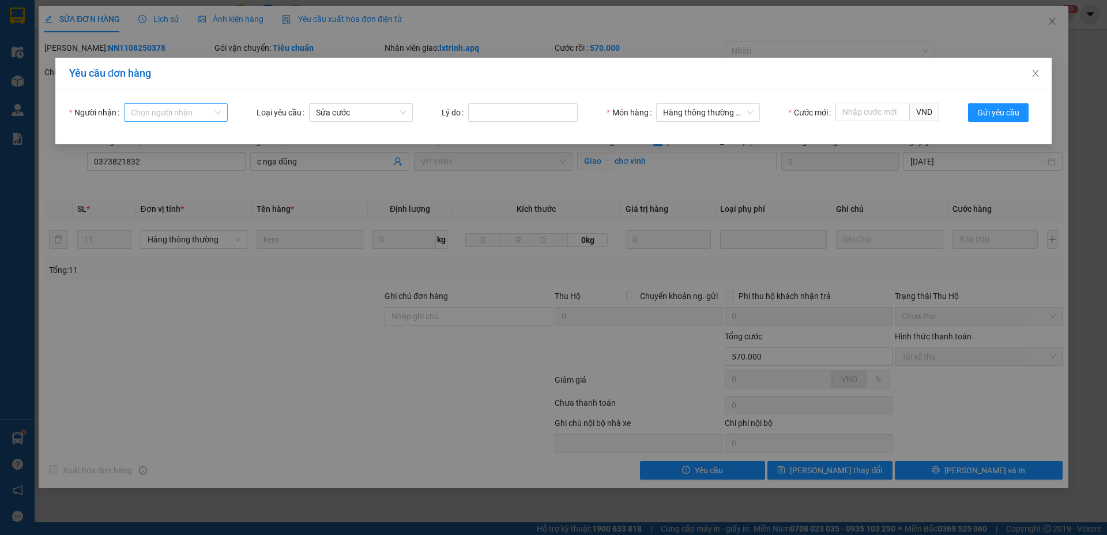
click at [182, 107] on input "Người nhận" at bounding box center [172, 112] width 82 height 17
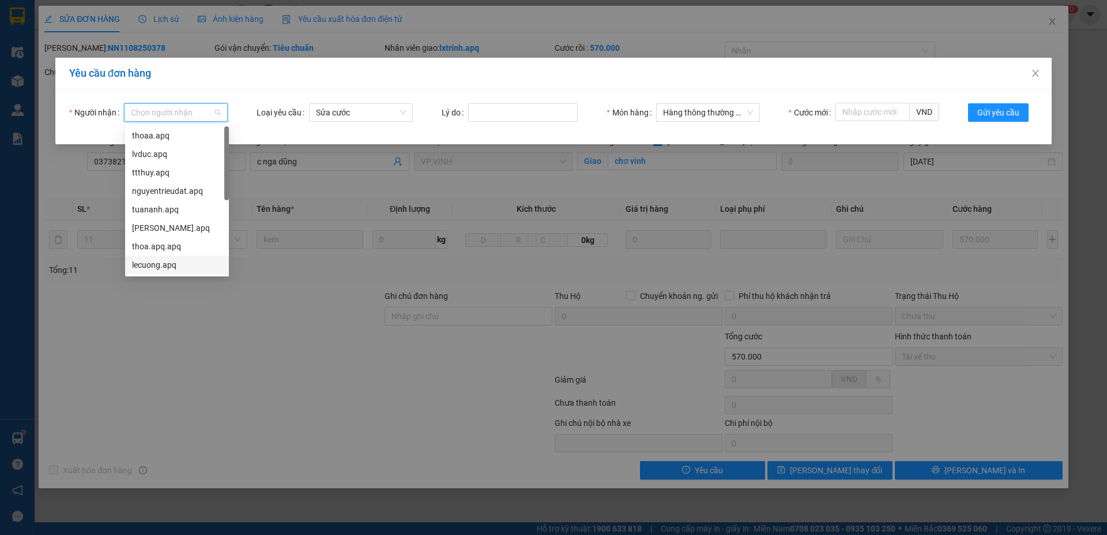
drag, startPoint x: 149, startPoint y: 268, endPoint x: 152, endPoint y: 263, distance: 5.9
click at [149, 268] on div "lecuong.apq" at bounding box center [177, 264] width 90 height 13
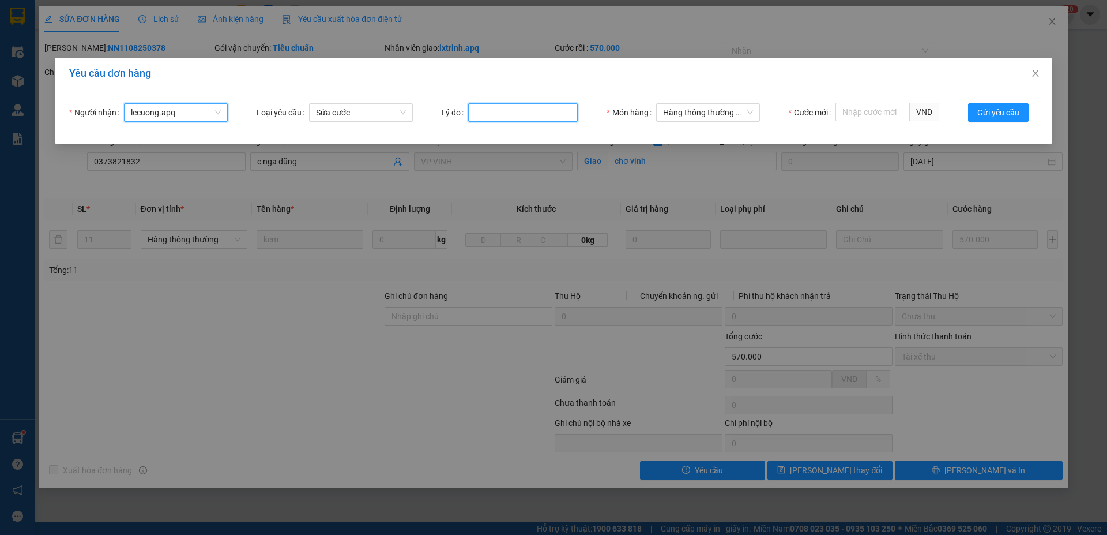
click at [522, 114] on input "Lý do" at bounding box center [523, 112] width 110 height 18
type input "Khách HĐ"
click at [858, 113] on input "Cước mới" at bounding box center [873, 112] width 74 height 18
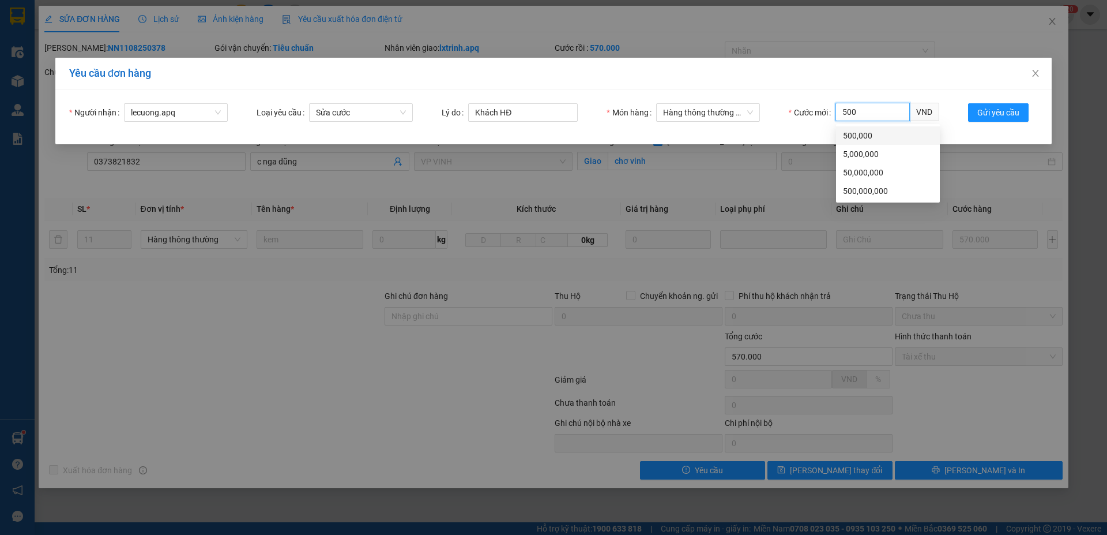
click at [850, 139] on div "500,000" at bounding box center [888, 135] width 90 height 13
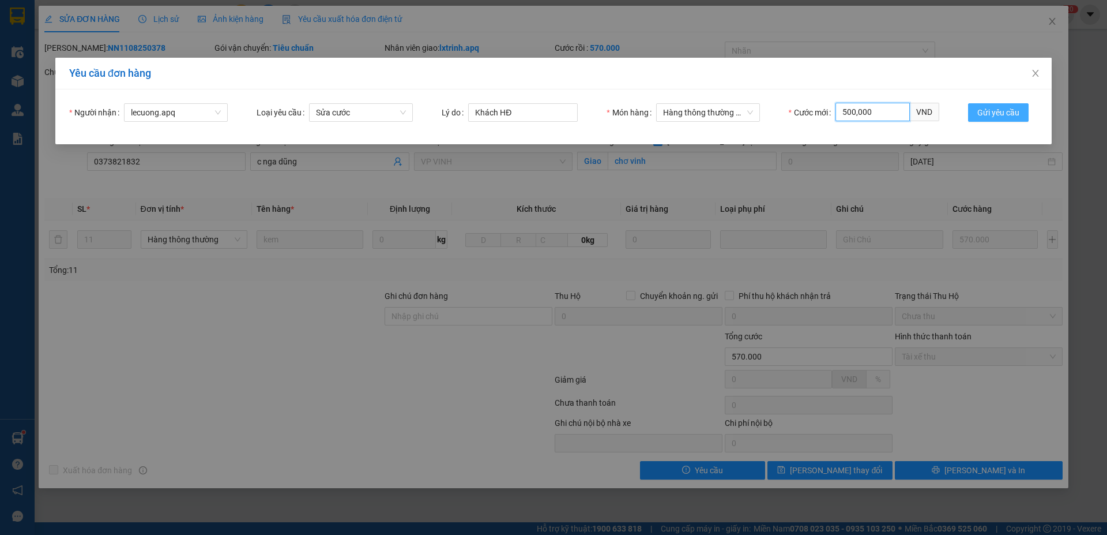
type input "500,000"
click at [986, 114] on span "Gửi yêu cầu" at bounding box center [999, 112] width 42 height 13
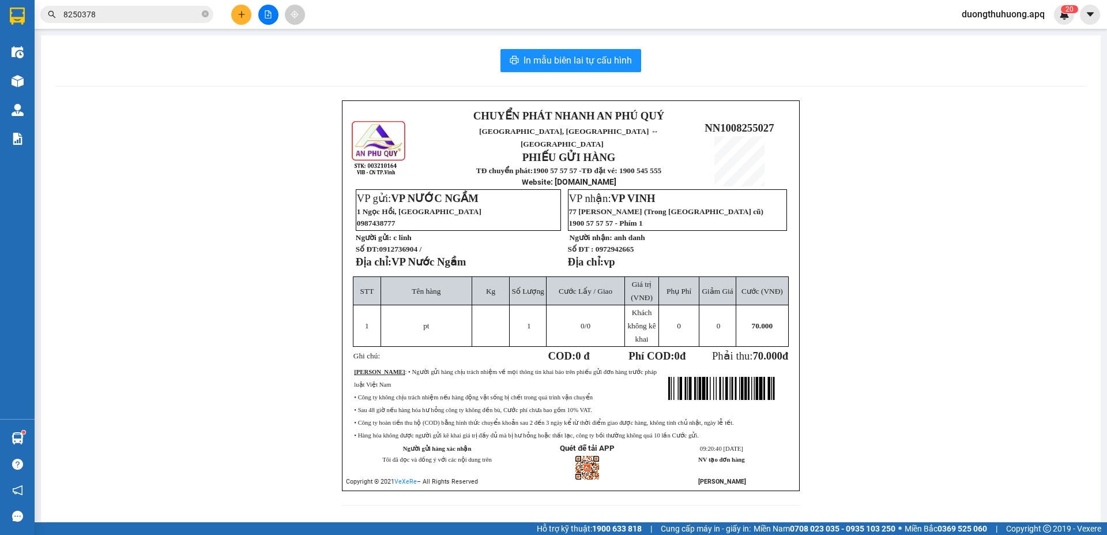
click at [207, 14] on icon "close-circle" at bounding box center [205, 13] width 7 height 7
click at [169, 111] on div "CHUYỂN PHÁT NHANH AN PHÚ QUÝ NGHỆ AN, HÀ TĨNH ↔ HÀ NỘI PHIẾU GỬI HÀNG TĐ chuyển…" at bounding box center [571, 309] width 1032 height 419
click at [220, 160] on div "CHUYỂN PHÁT NHANH AN PHÚ QUÝ NGHỆ AN, HÀ TĨNH ↔ HÀ NỘI PHIẾU GỬI HÀNG TĐ chuyển…" at bounding box center [571, 309] width 1032 height 419
click at [272, 353] on div "CHUYỂN PHÁT NHANH AN PHÚ QUÝ NGHỆ AN, HÀ TĨNH ↔ HÀ NỘI PHIẾU GỬI HÀNG TĐ chuyển…" at bounding box center [571, 309] width 1032 height 419
click at [1020, 13] on span "duongthuhuong.apq" at bounding box center [1004, 14] width 102 height 14
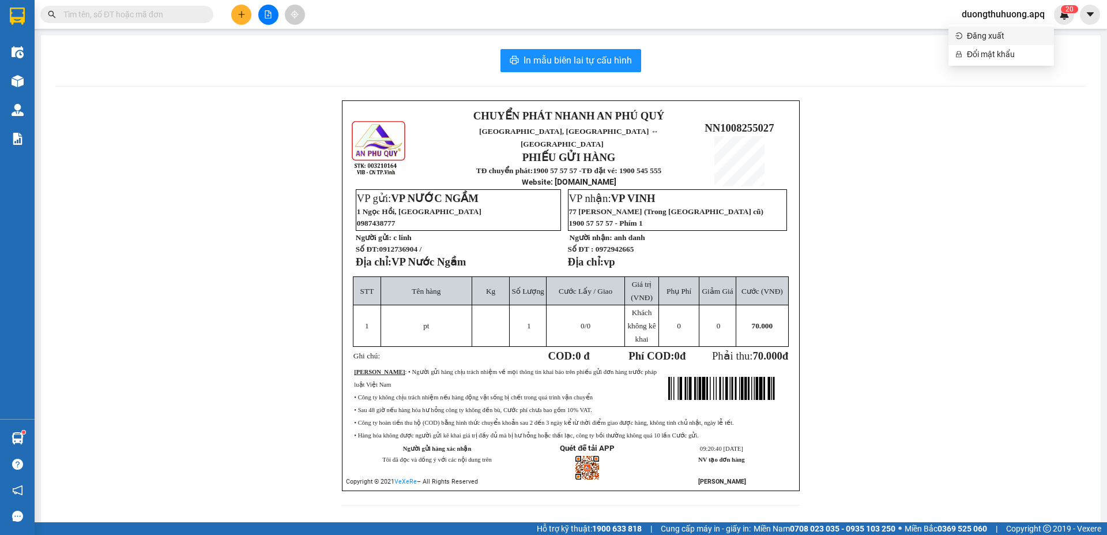
click at [985, 35] on span "Đăng xuất" at bounding box center [1007, 35] width 80 height 13
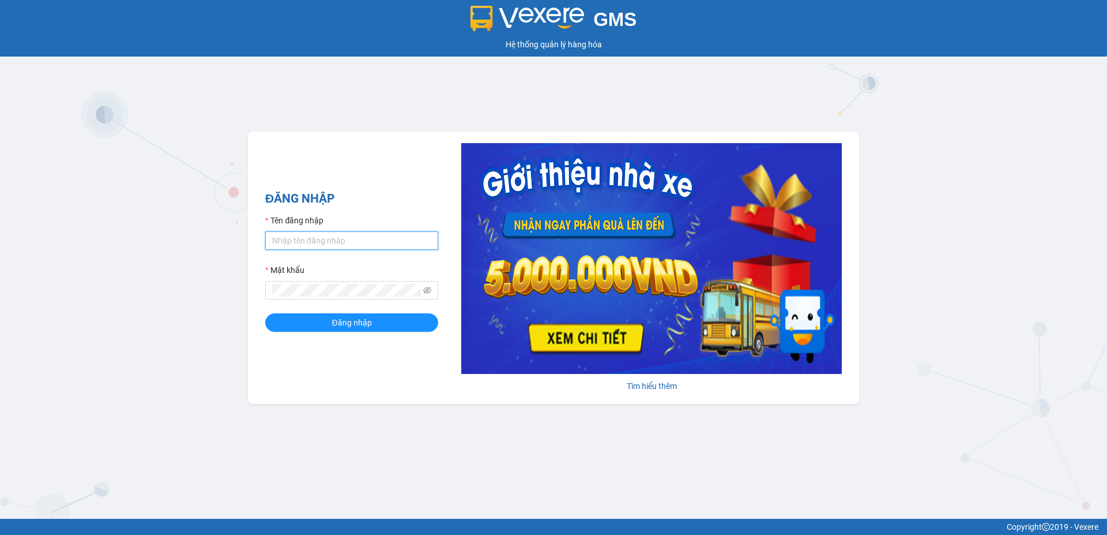
click at [351, 236] on input "Tên đăng nhập" at bounding box center [351, 240] width 173 height 18
type input "lecuong.apq"
click at [265, 313] on button "Đăng nhập" at bounding box center [351, 322] width 173 height 18
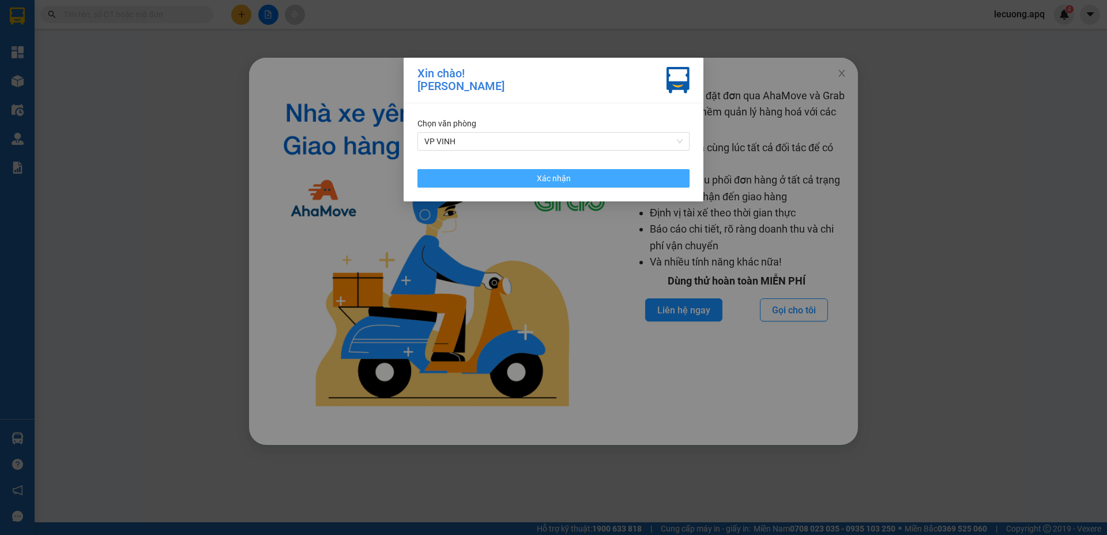
click at [565, 185] on button "Xác nhận" at bounding box center [554, 178] width 272 height 18
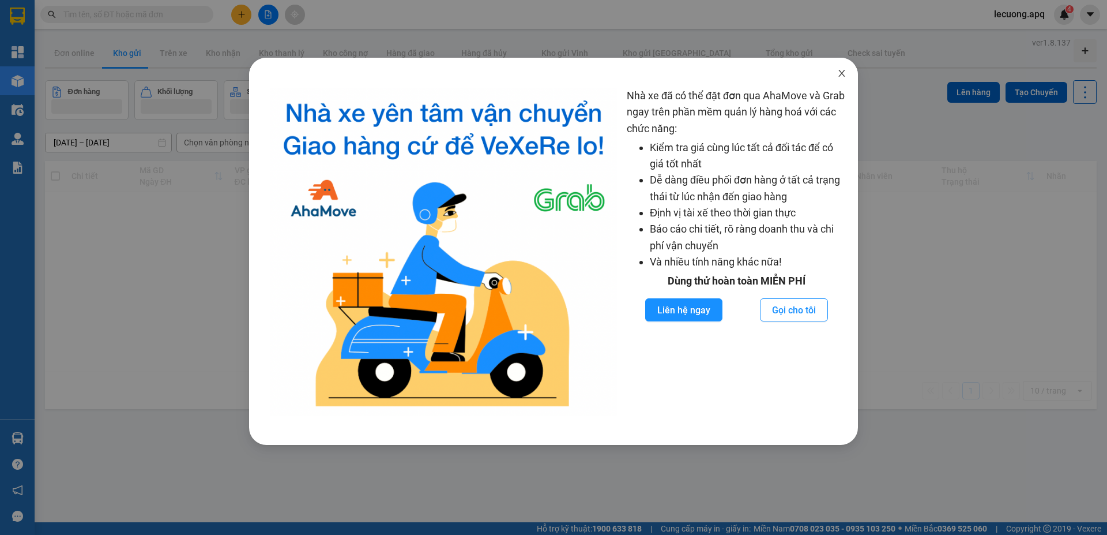
click at [846, 73] on icon "close" at bounding box center [841, 73] width 9 height 9
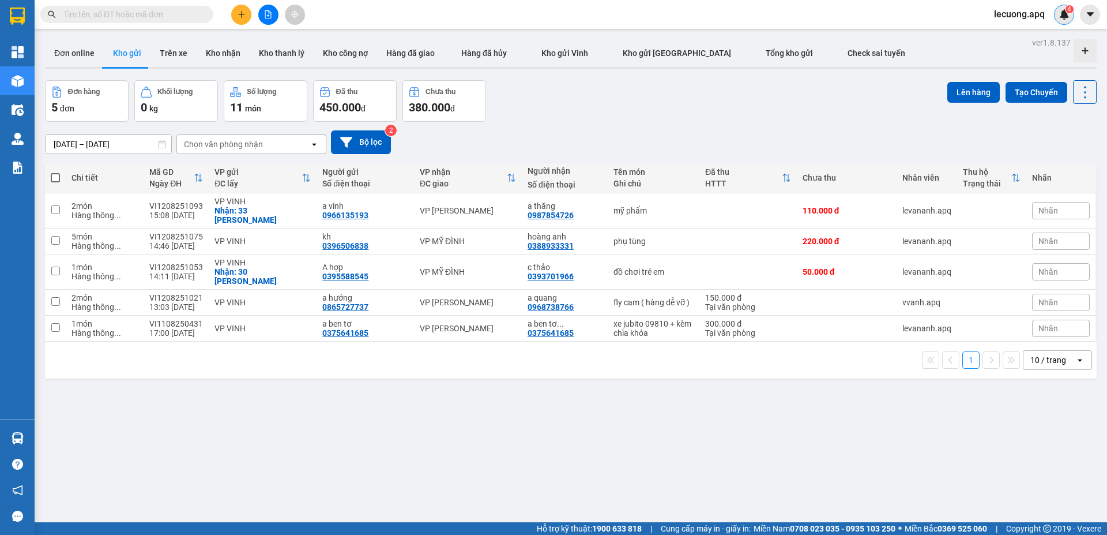
click at [1068, 18] on img at bounding box center [1064, 14] width 10 height 10
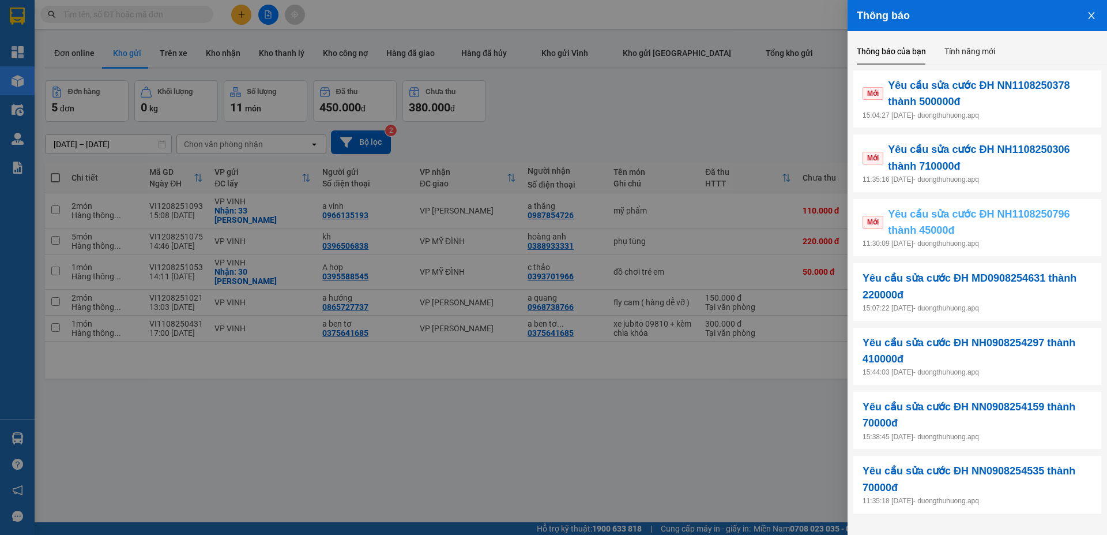
click at [876, 222] on span "Mới" at bounding box center [873, 222] width 21 height 13
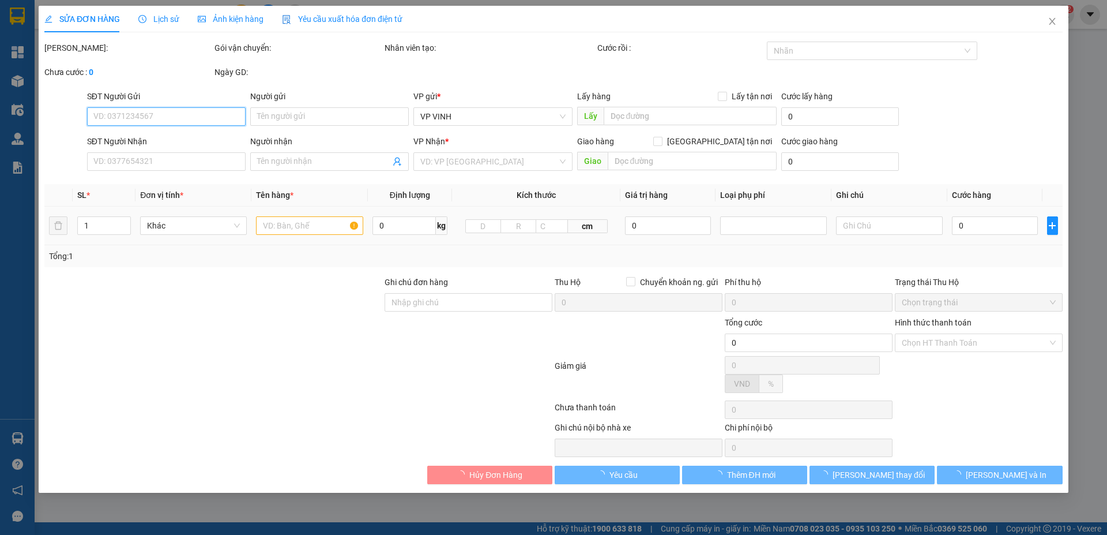
type input "0932124535"
type input "dung hà"
type input "0935854568"
type input "hiền đức"
checkbox input "true"
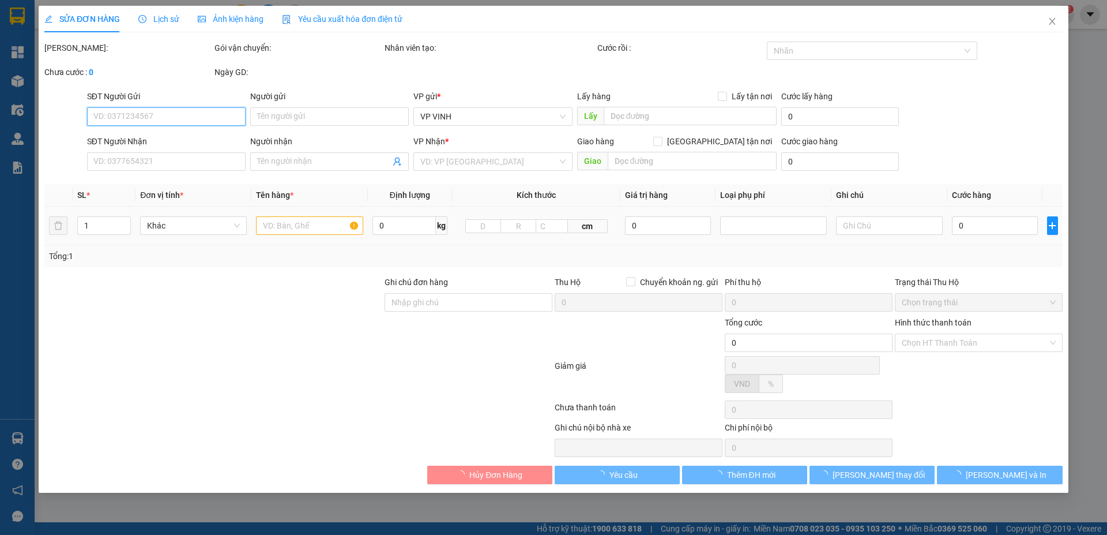
type input "cổng trước chợ vinh"
type input "50.000"
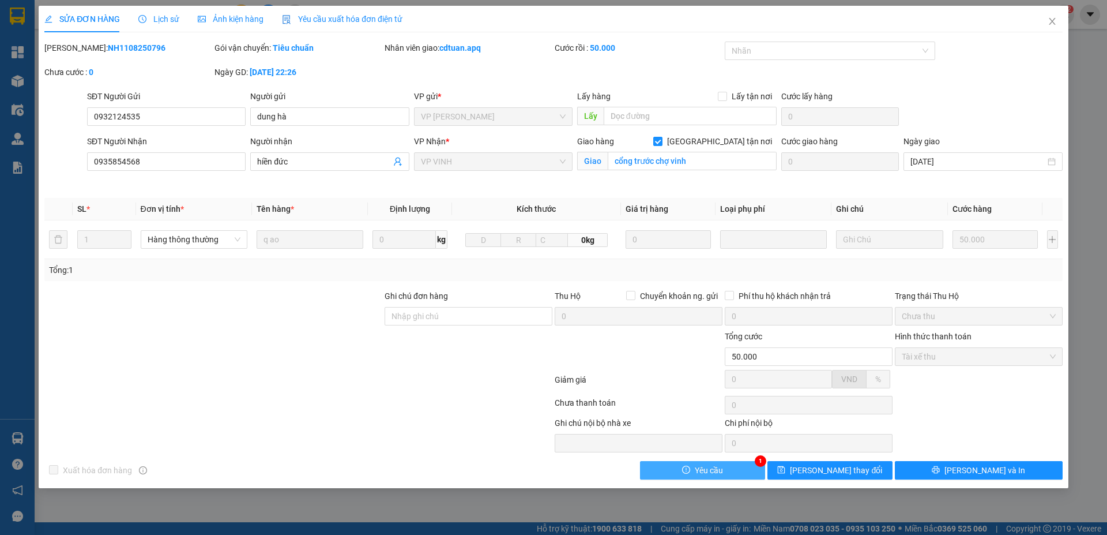
click at [737, 473] on button "Yêu cầu" at bounding box center [702, 470] width 125 height 18
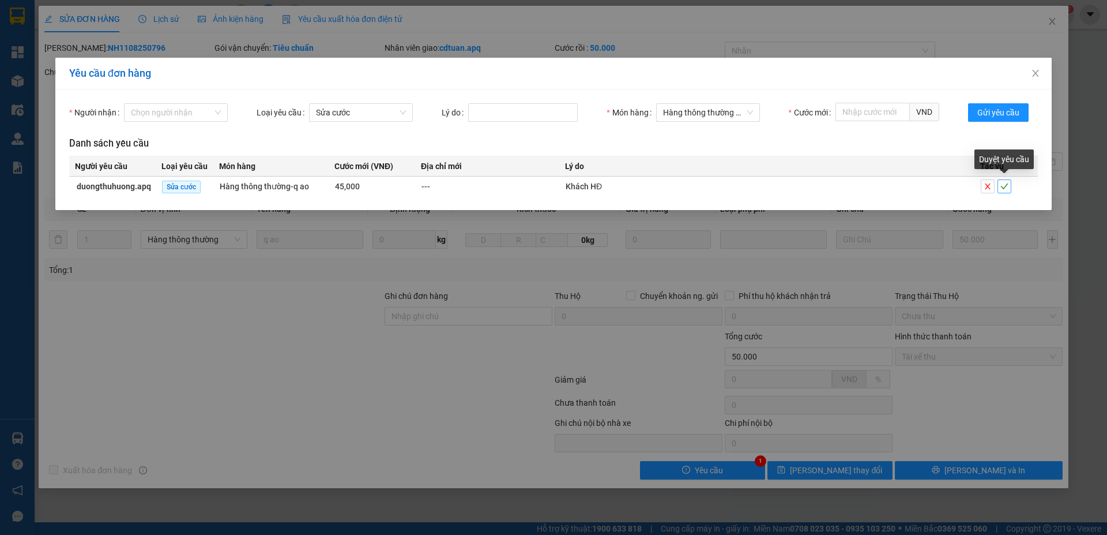
click at [1005, 186] on icon "check" at bounding box center [1005, 186] width 8 height 8
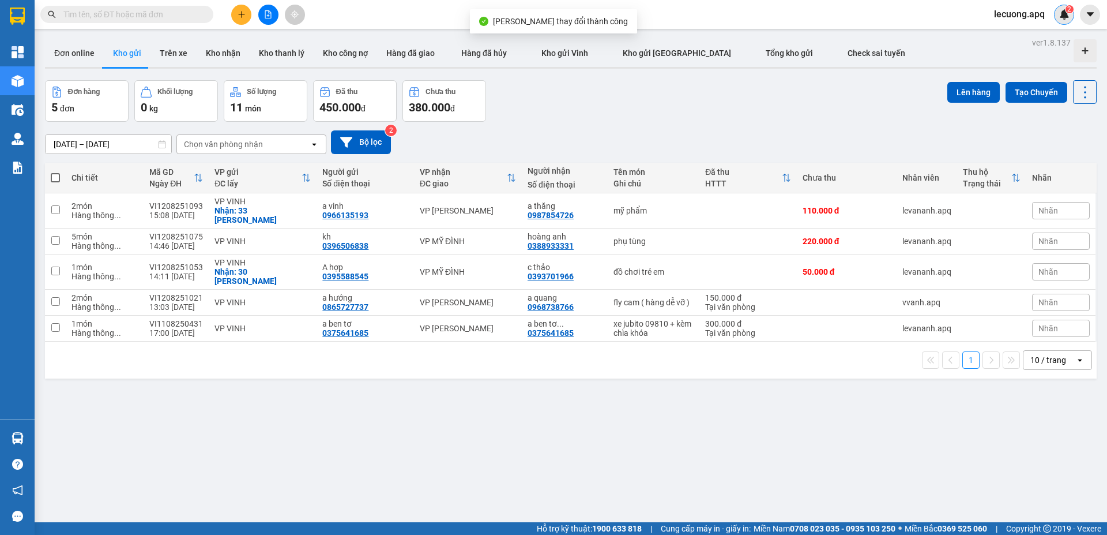
click at [1065, 14] on img at bounding box center [1064, 14] width 10 height 10
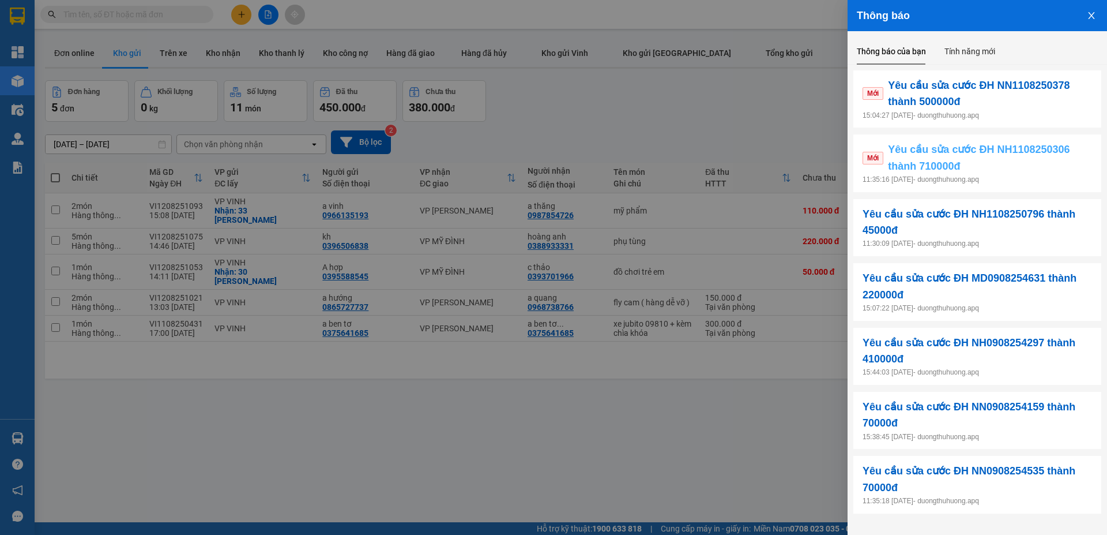
click at [870, 156] on span "Mới" at bounding box center [873, 158] width 21 height 13
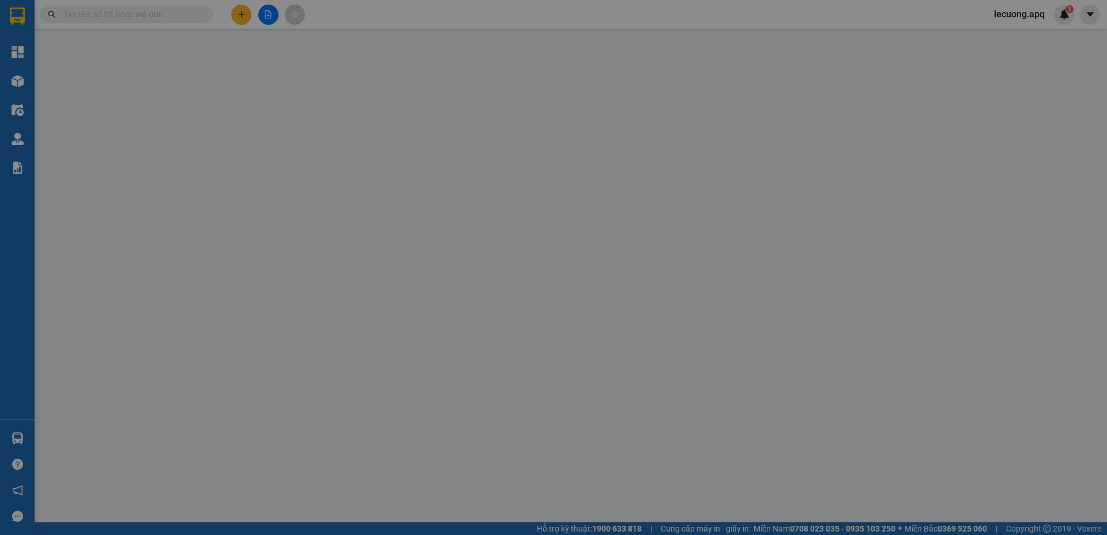
type input "0965415451"
type input "a hoàng"
type input "0986630272"
type input "thảo my"
checkbox input "true"
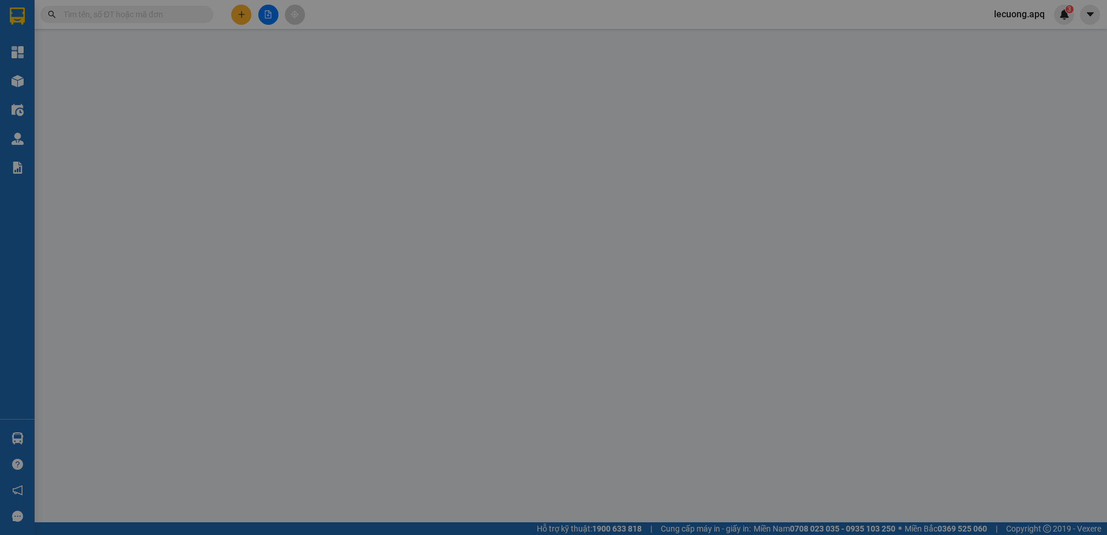
type input "35 thiên hiền"
type input "860.000"
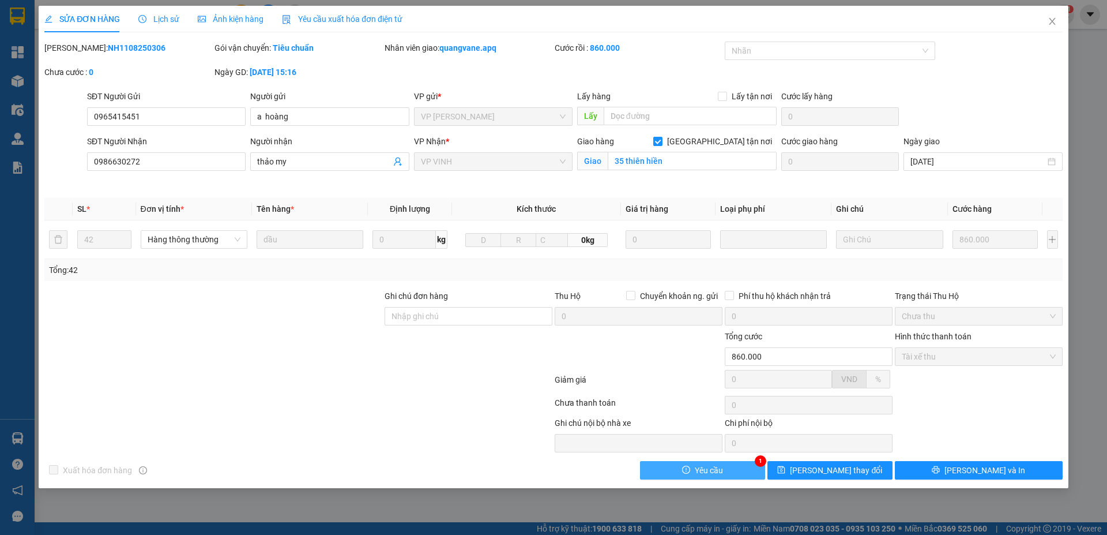
click at [748, 471] on button "Yêu cầu" at bounding box center [702, 470] width 125 height 18
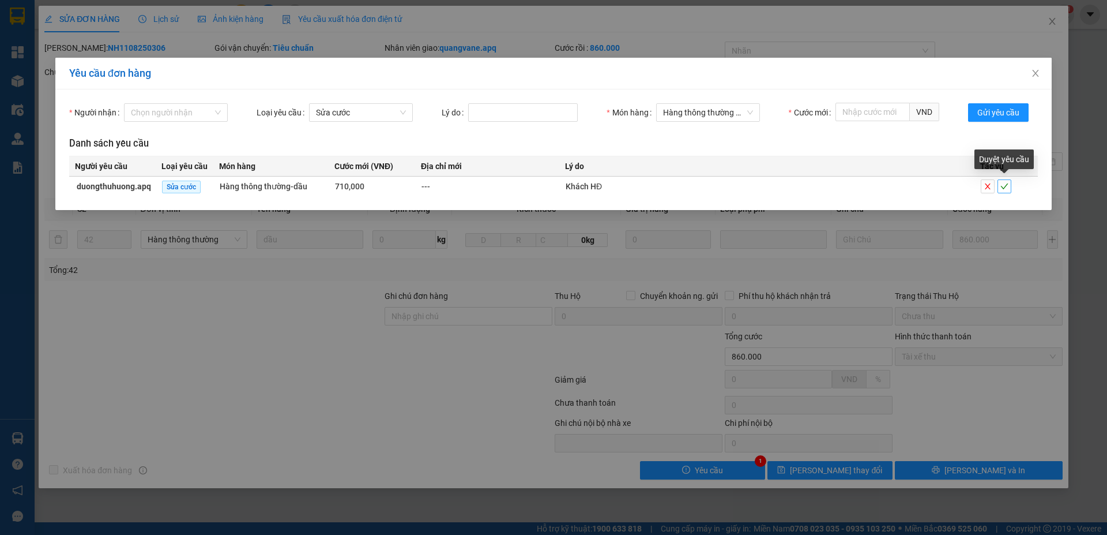
click at [1004, 185] on icon "check" at bounding box center [1005, 186] width 8 height 8
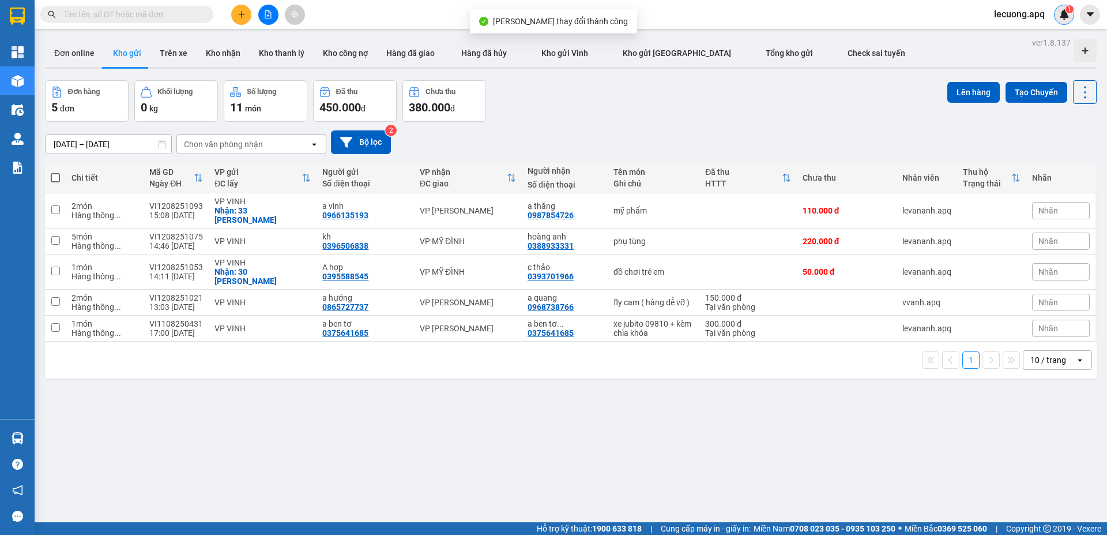
click at [1061, 14] on img at bounding box center [1064, 14] width 10 height 10
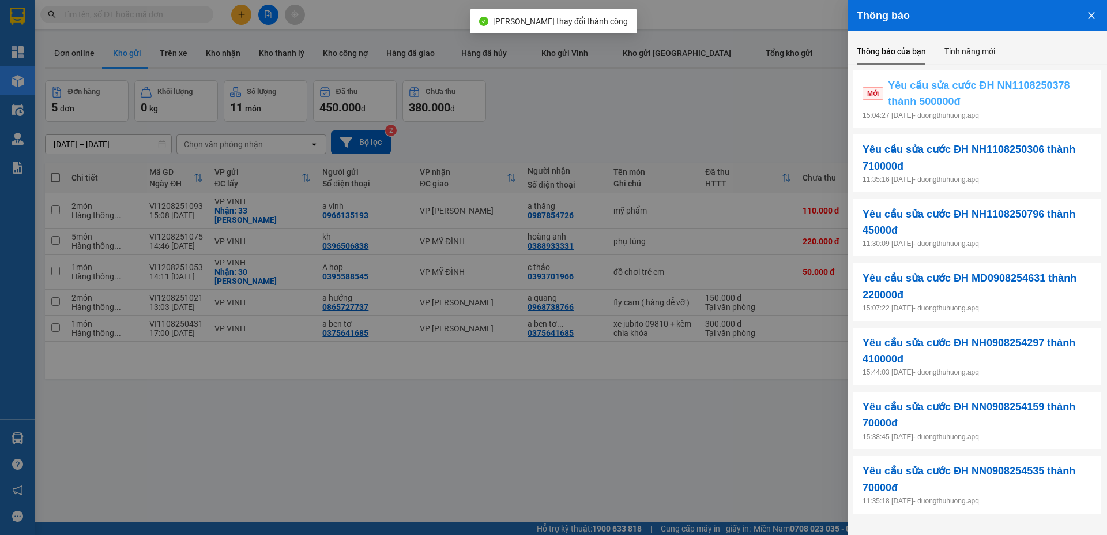
click at [875, 94] on span "Mới" at bounding box center [873, 93] width 21 height 13
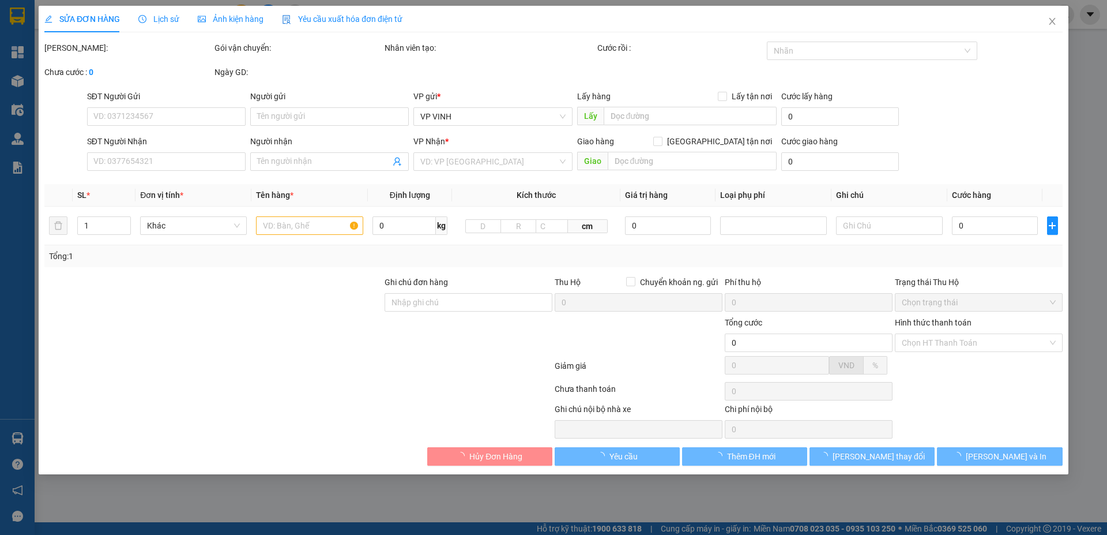
type input "0359464487"
type input "0373821832"
type input "c nga dũng"
checkbox input "true"
type input "chơ vinh"
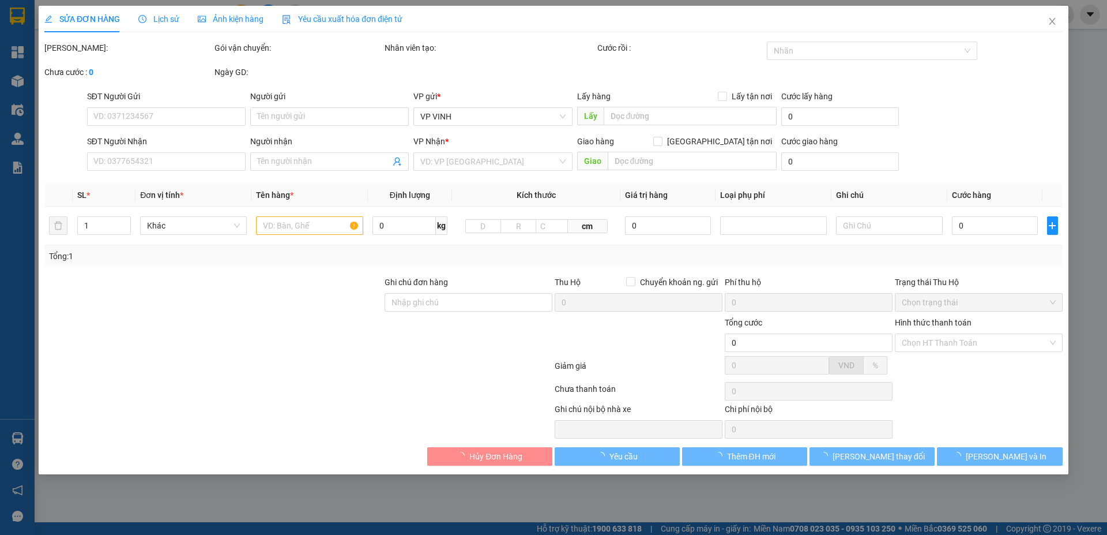
type input "570.000"
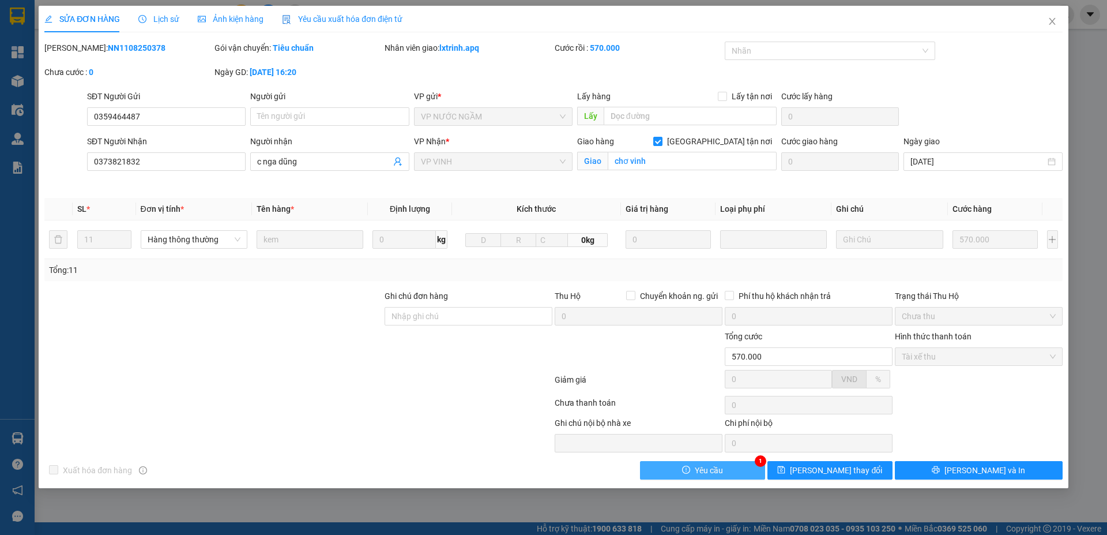
click at [738, 471] on button "Yêu cầu" at bounding box center [702, 470] width 125 height 18
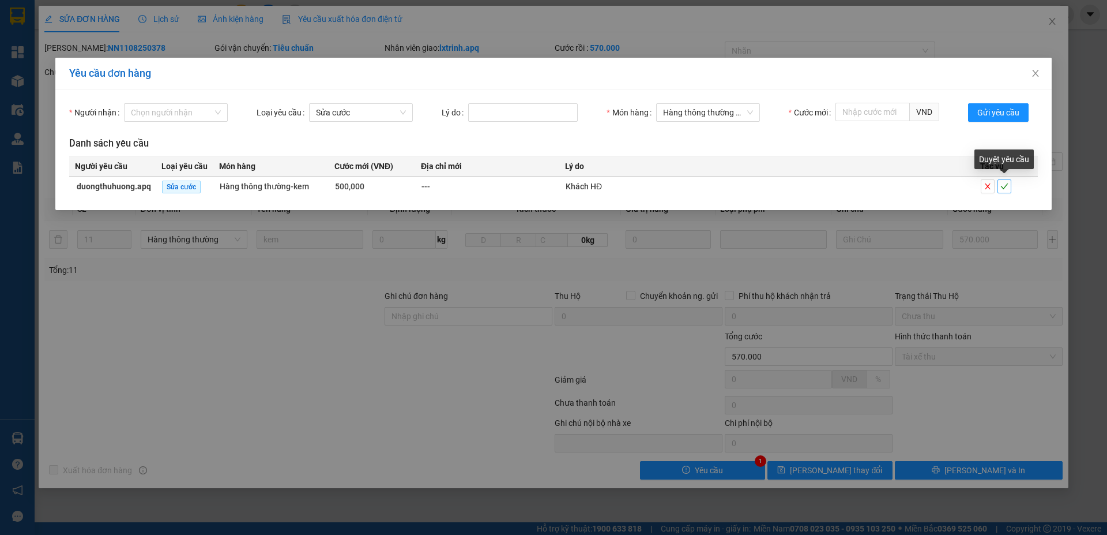
click at [1004, 190] on icon "check" at bounding box center [1005, 186] width 8 height 8
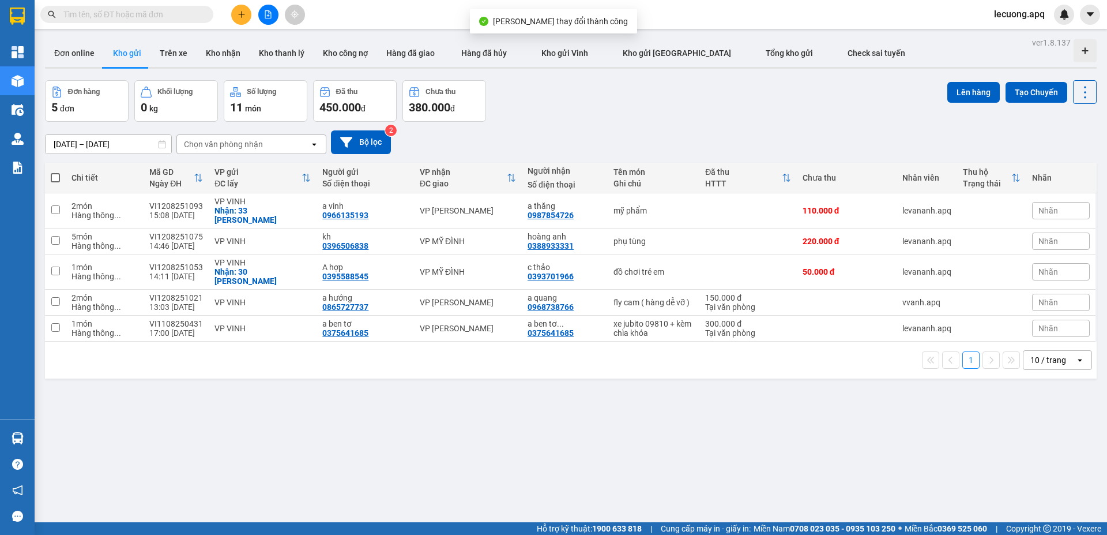
click at [1006, 15] on span "lecuong.apq" at bounding box center [1019, 14] width 69 height 14
click at [1017, 38] on span "Đăng xuất" at bounding box center [1026, 35] width 48 height 13
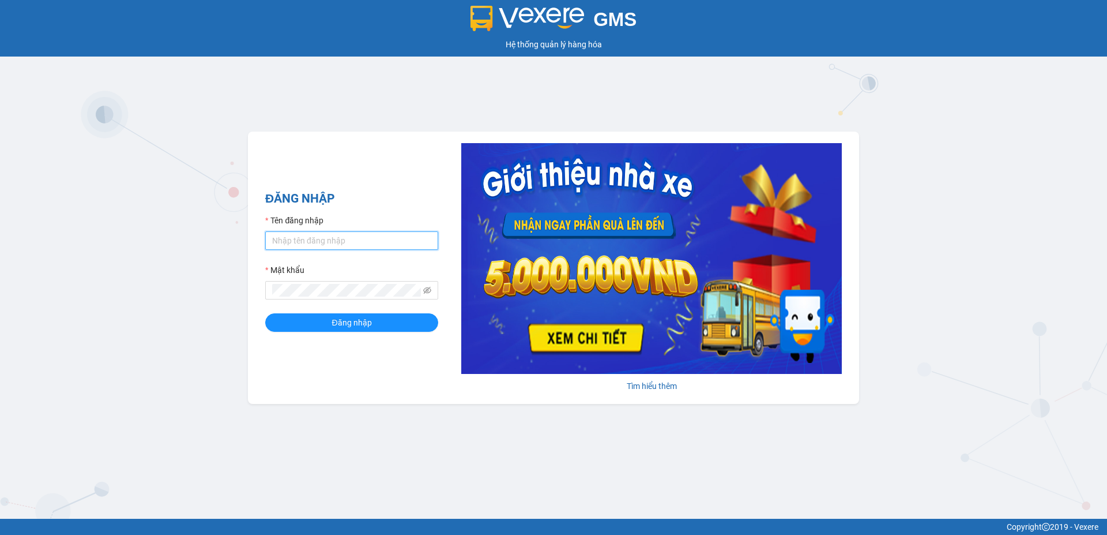
click at [382, 242] on input "Tên đăng nhập" at bounding box center [351, 240] width 173 height 18
type input "duongthuhuong.apq"
click at [265, 313] on button "Đăng nhập" at bounding box center [351, 322] width 173 height 18
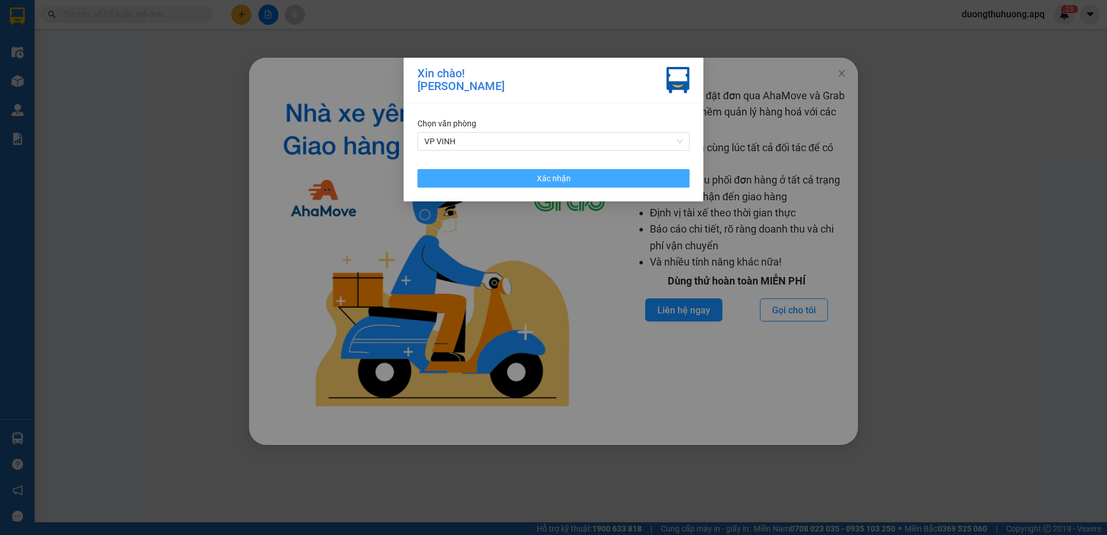
click at [559, 176] on span "Xác nhận" at bounding box center [554, 178] width 34 height 13
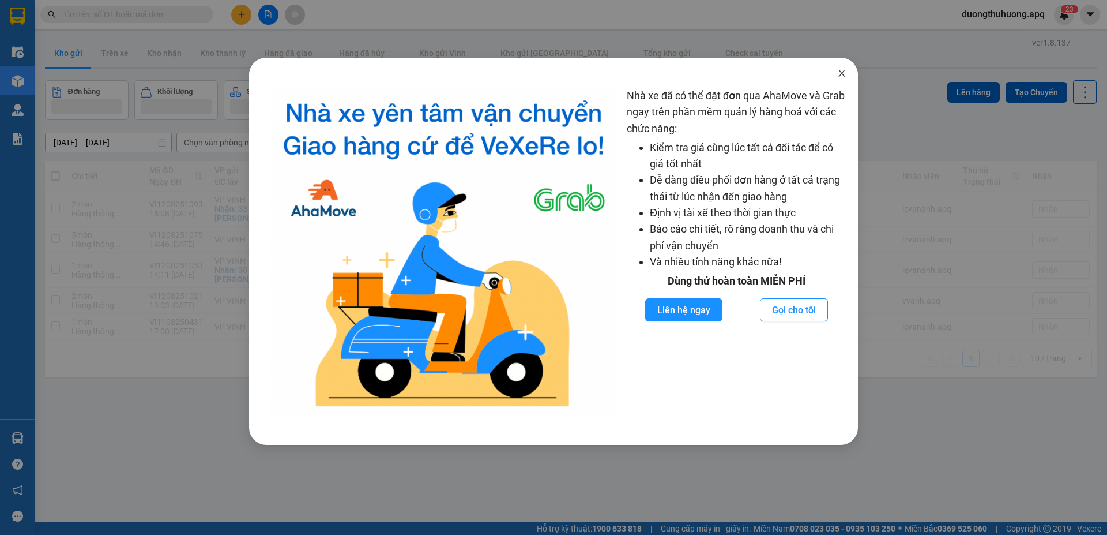
click at [842, 76] on icon "close" at bounding box center [841, 73] width 9 height 9
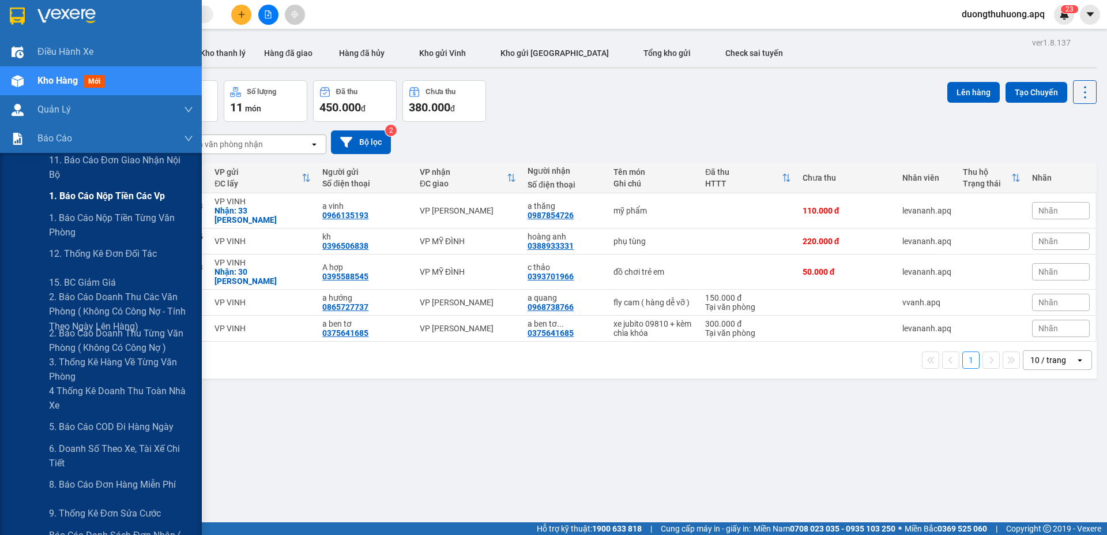
click at [95, 197] on span "1. Báo cáo nộp tiền các vp" at bounding box center [107, 196] width 116 height 14
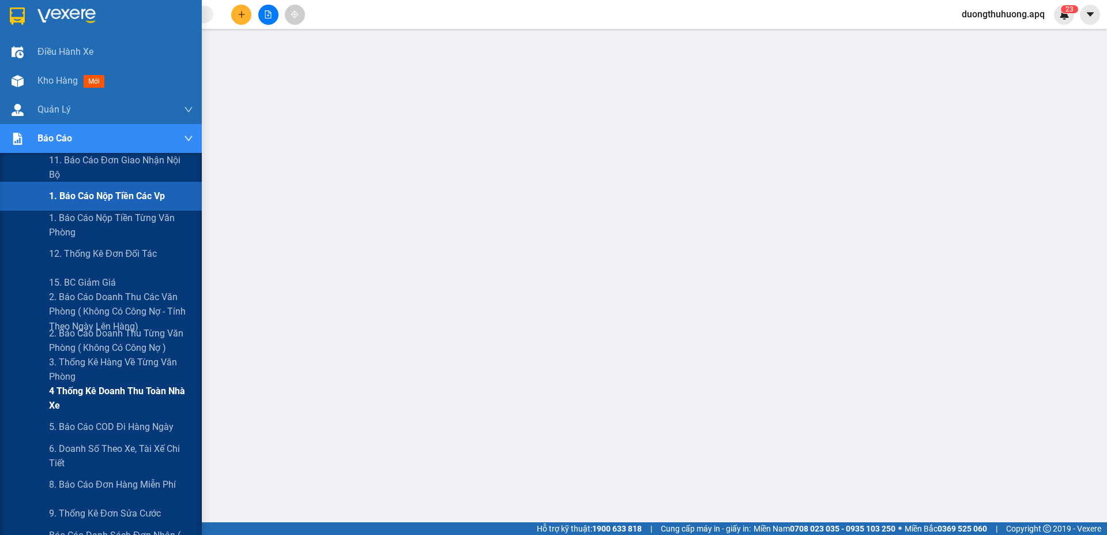
click at [87, 393] on span "4 Thống kê doanh thu toàn nhà xe" at bounding box center [121, 398] width 144 height 29
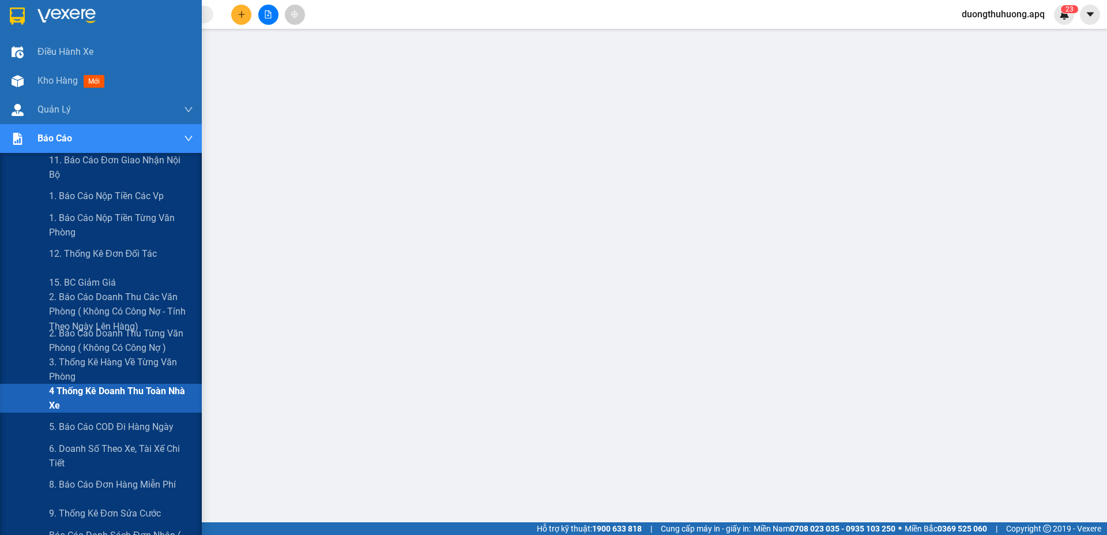
click at [89, 393] on span "4 Thống kê doanh thu toàn nhà xe" at bounding box center [121, 398] width 144 height 29
click at [99, 394] on span "4 Thống kê doanh thu toàn nhà xe" at bounding box center [121, 398] width 144 height 29
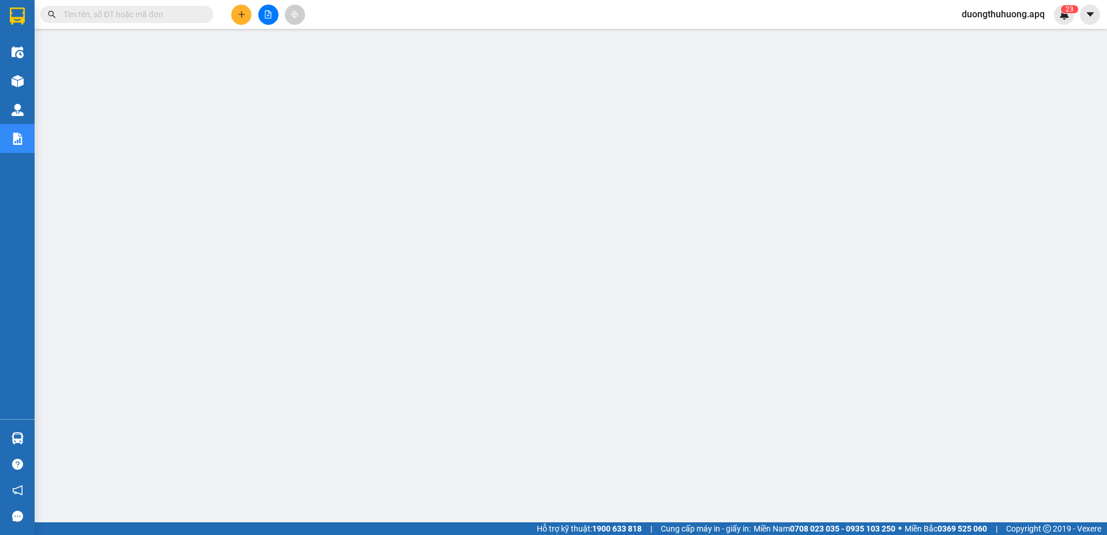
click at [167, 14] on input "text" at bounding box center [131, 14] width 136 height 13
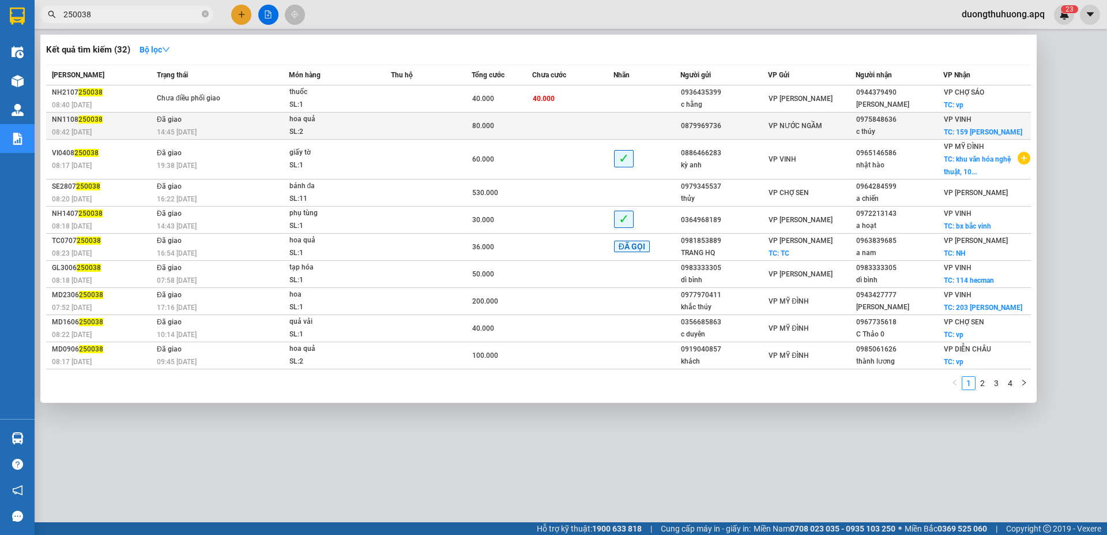
type input "250038"
click at [337, 133] on div "SL: 2" at bounding box center [333, 132] width 87 height 13
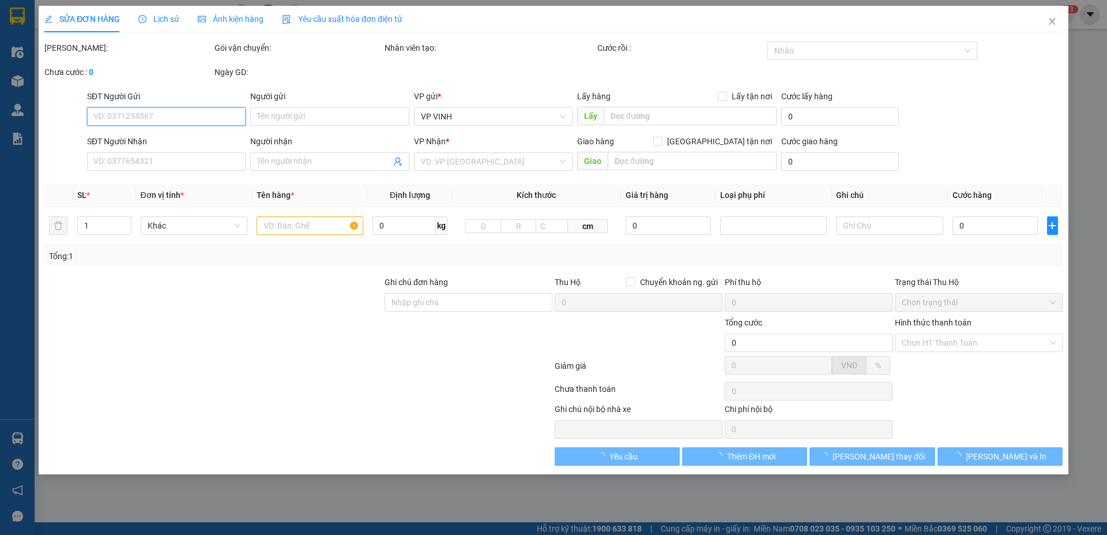
type input "0879969736"
type input "0975848636"
type input "c thúy"
checkbox input "true"
type input "159 [PERSON_NAME]"
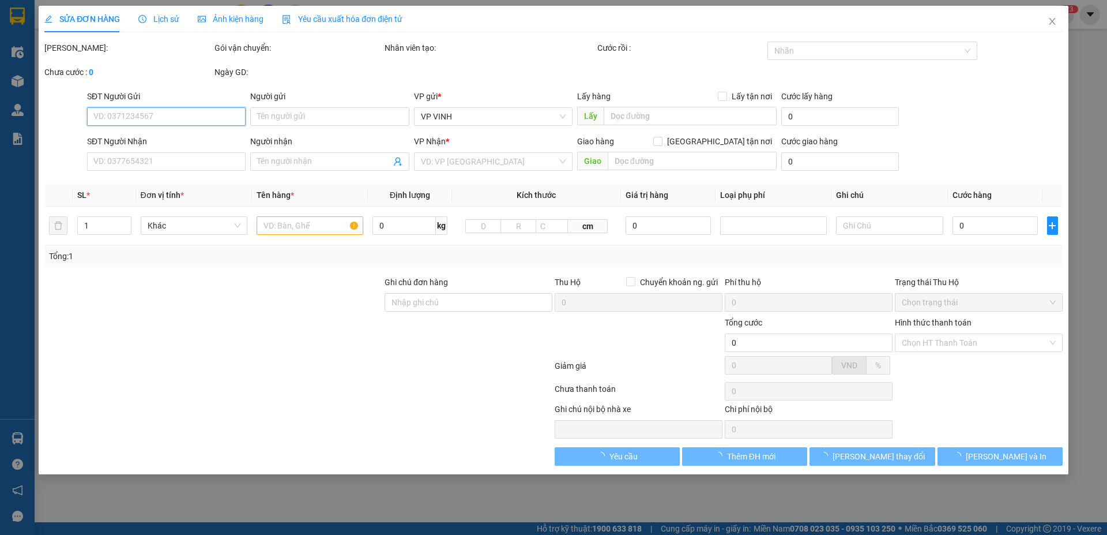
type input "80.000"
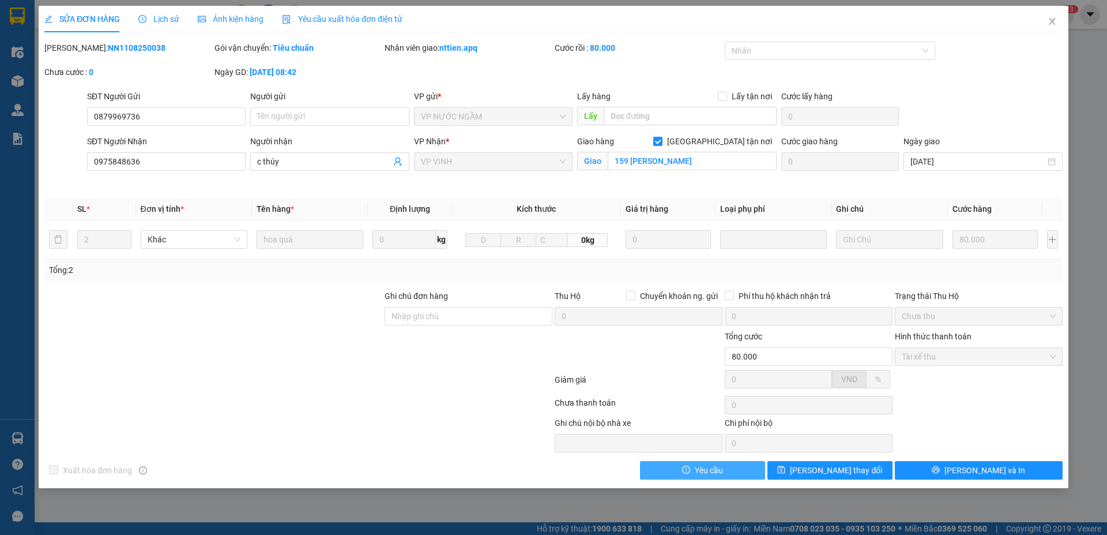
click at [728, 470] on button "Yêu cầu" at bounding box center [702, 470] width 125 height 18
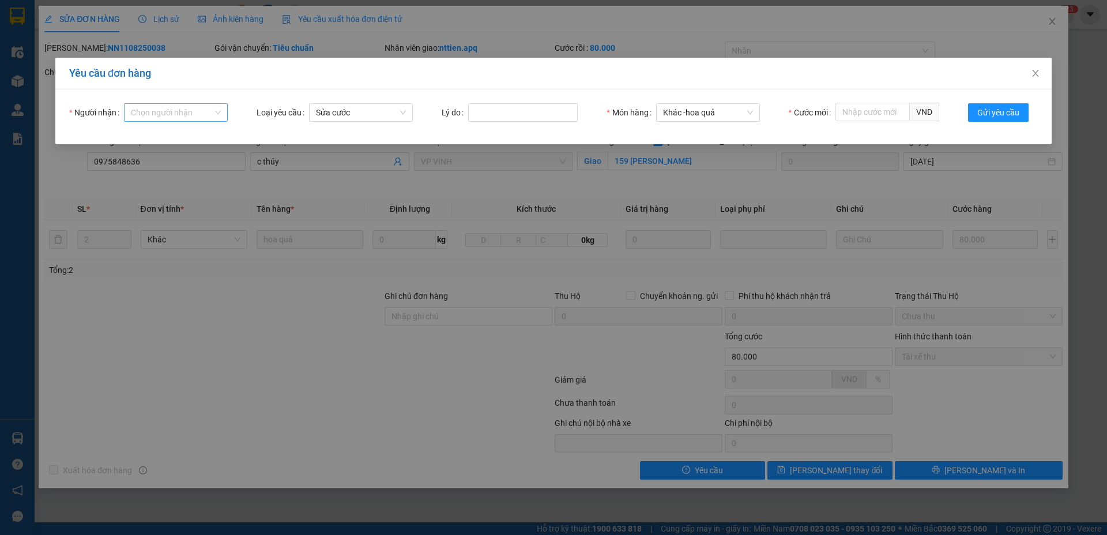
click at [161, 112] on input "Người nhận" at bounding box center [172, 112] width 82 height 17
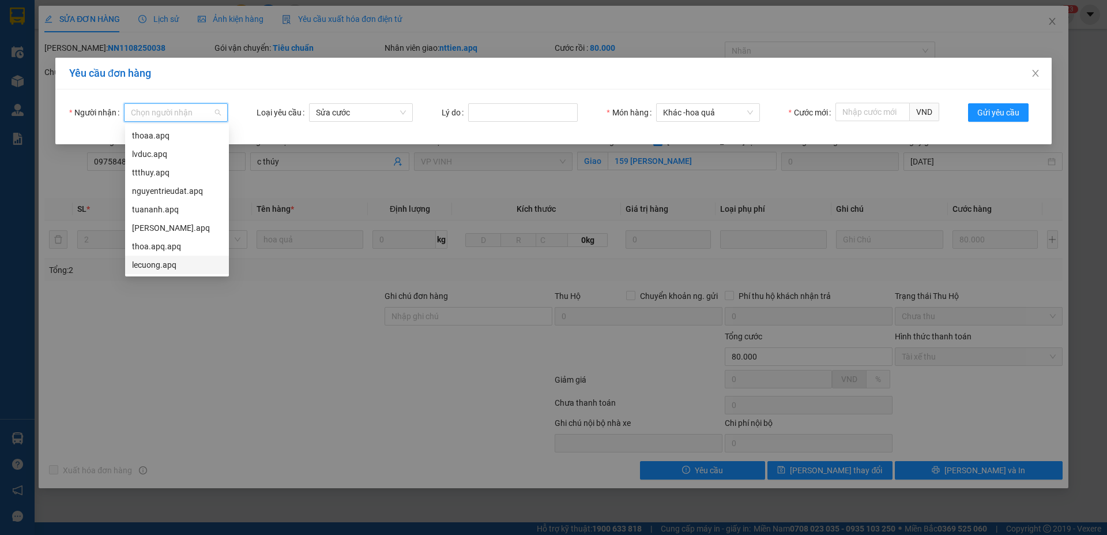
click at [148, 266] on div "lecuong.apq" at bounding box center [177, 264] width 90 height 13
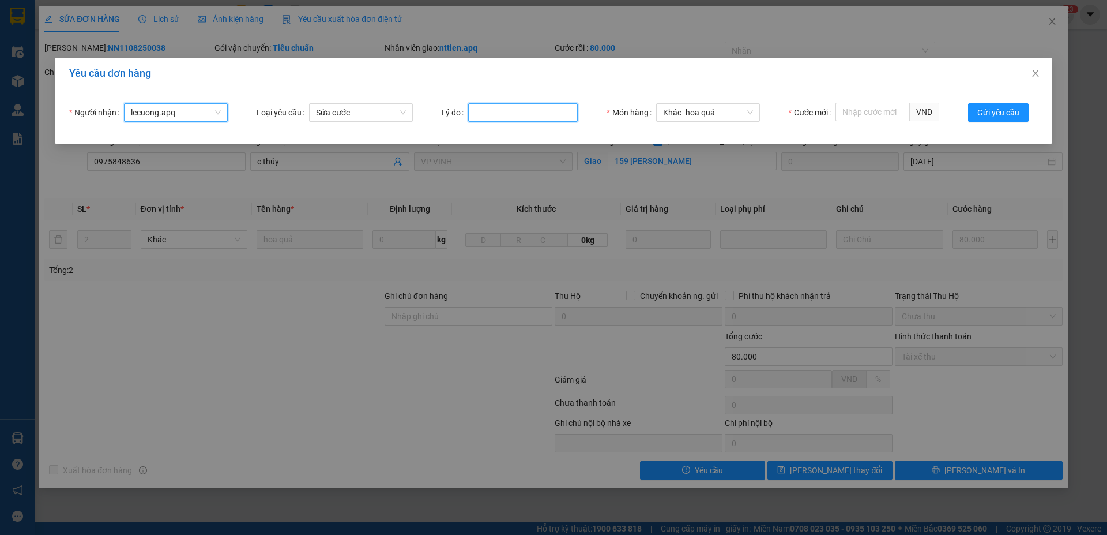
click at [508, 113] on input "Lý do" at bounding box center [523, 112] width 110 height 18
type input "Khách HĐ"
click at [863, 115] on input "Cước mới" at bounding box center [873, 112] width 74 height 18
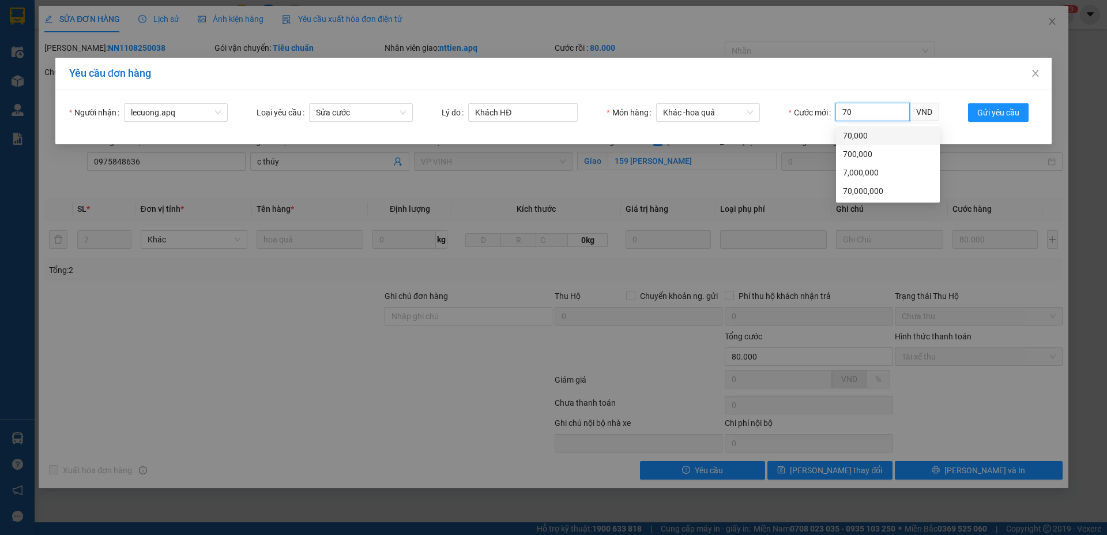
drag, startPoint x: 850, startPoint y: 138, endPoint x: 896, endPoint y: 130, distance: 46.9
click at [851, 138] on div "70,000" at bounding box center [888, 135] width 90 height 13
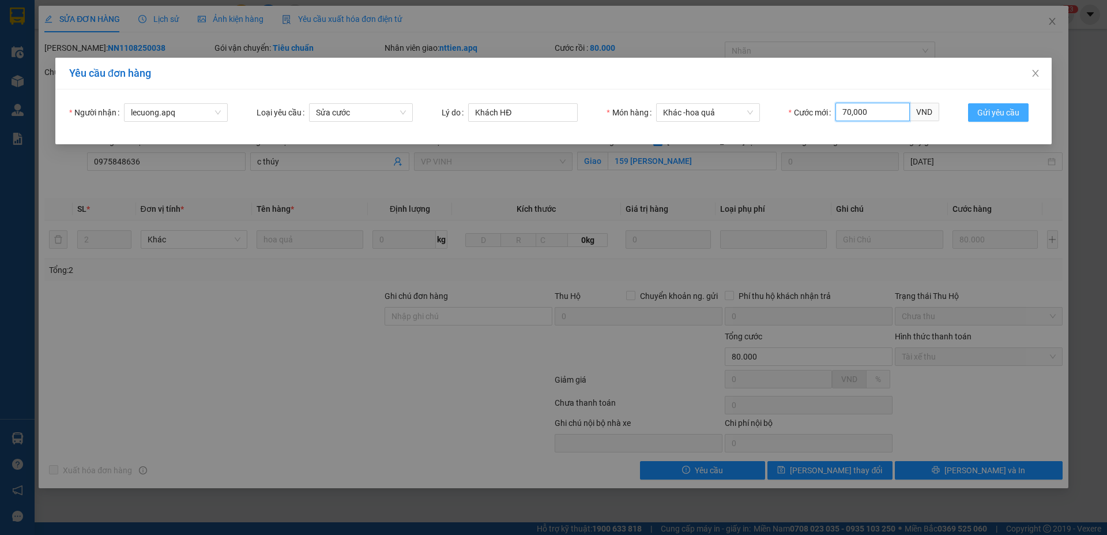
type input "70,000"
click at [993, 112] on span "Gửi yêu cầu" at bounding box center [999, 112] width 42 height 13
